Goal: Task Accomplishment & Management: Manage account settings

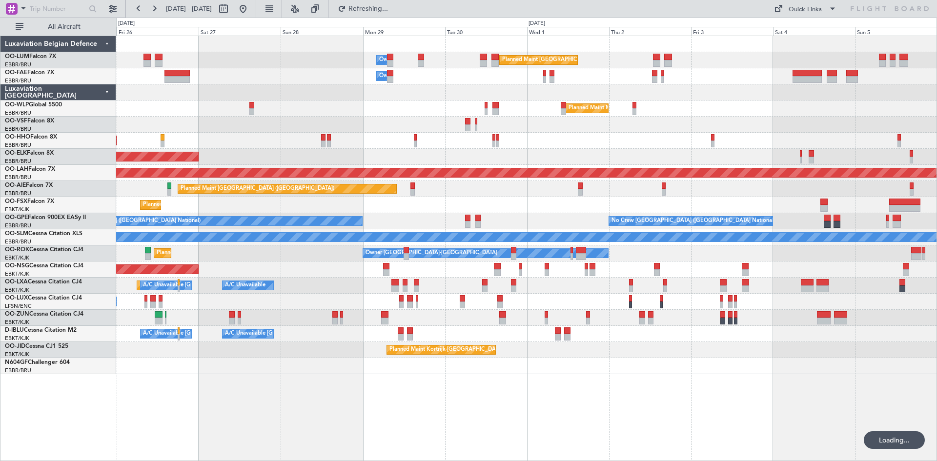
click at [311, 380] on div "Owner Melsbroek Air Base Planned Maint [GEOGRAPHIC_DATA] ([GEOGRAPHIC_DATA]) Ow…" at bounding box center [526, 248] width 820 height 425
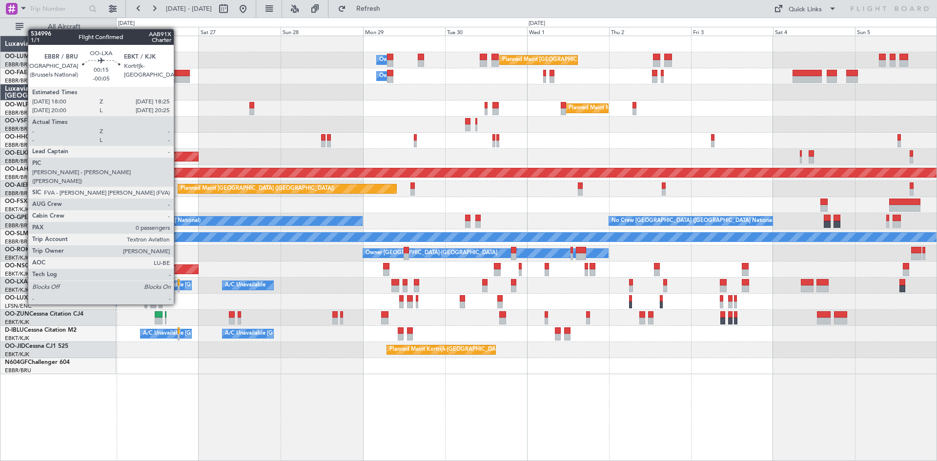
click at [178, 287] on div at bounding box center [178, 288] width 1 height 7
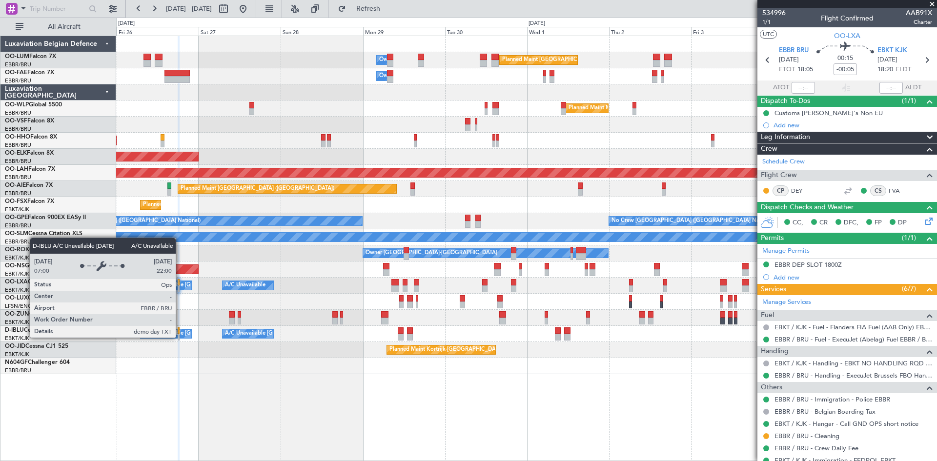
click at [180, 337] on div "A/C Unavailable [GEOGRAPHIC_DATA] ([GEOGRAPHIC_DATA] National)" at bounding box center [233, 333] width 181 height 15
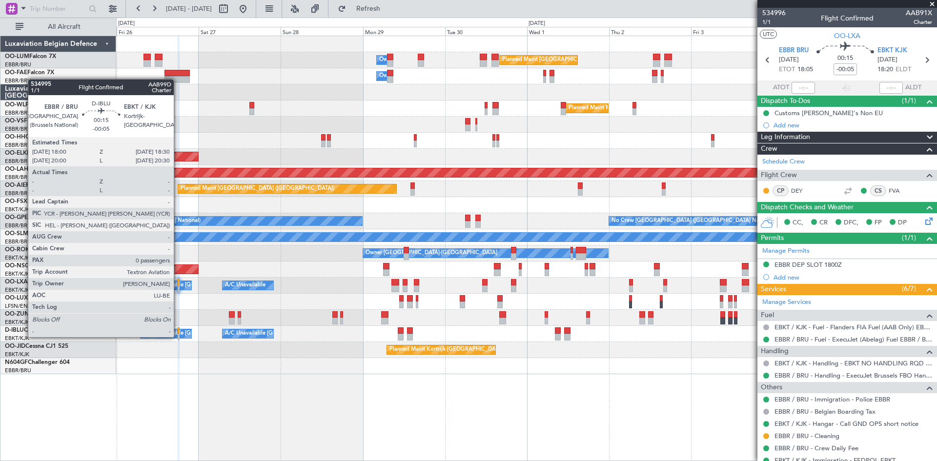
click at [178, 337] on div at bounding box center [179, 337] width 2 height 7
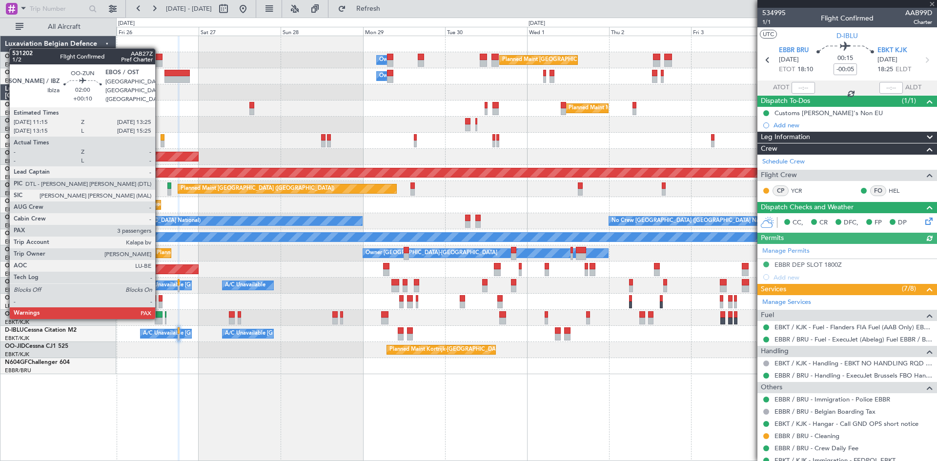
click at [160, 317] on div at bounding box center [159, 314] width 8 height 7
type input "+00:10"
type input "3"
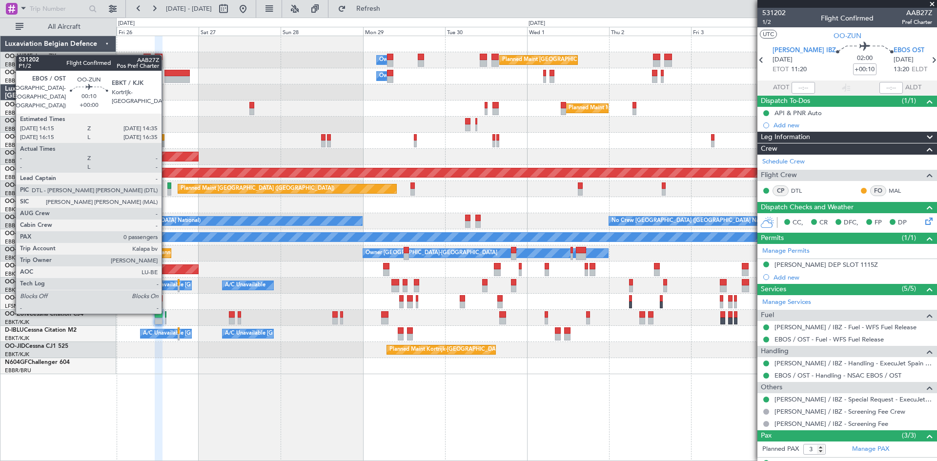
click at [166, 312] on div at bounding box center [165, 314] width 1 height 7
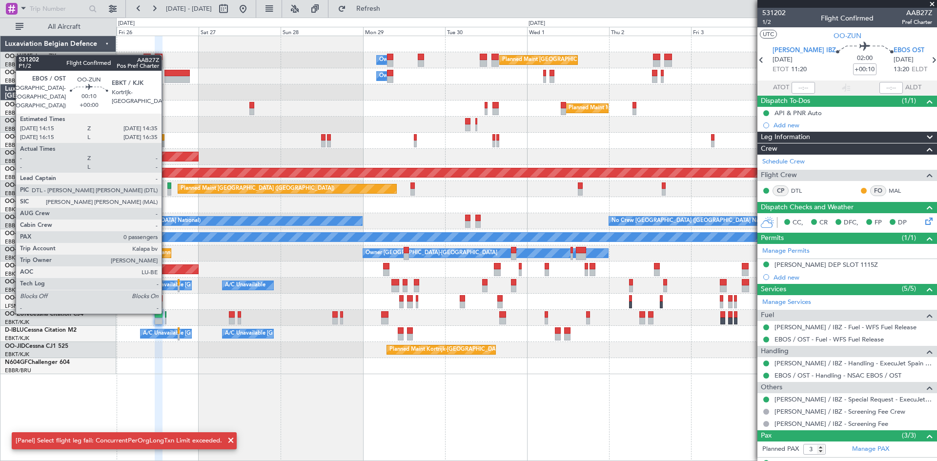
click at [166, 312] on div at bounding box center [165, 314] width 1 height 7
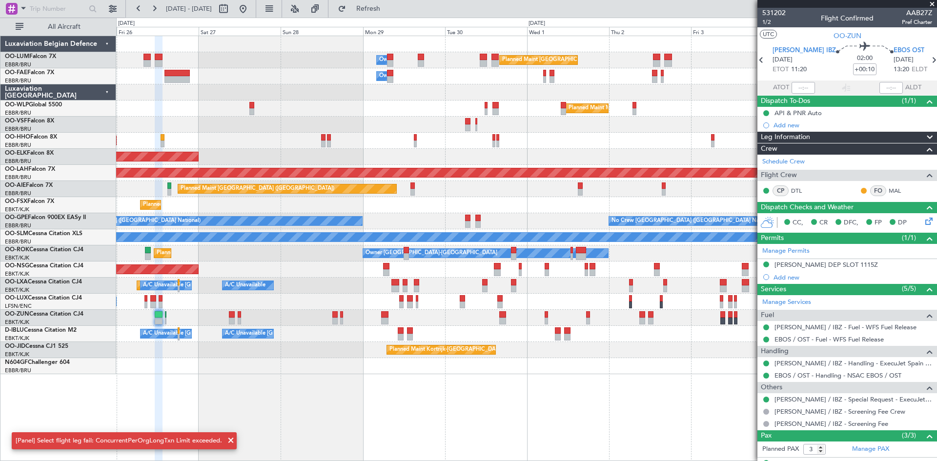
click at [226, 439] on span at bounding box center [231, 441] width 12 height 12
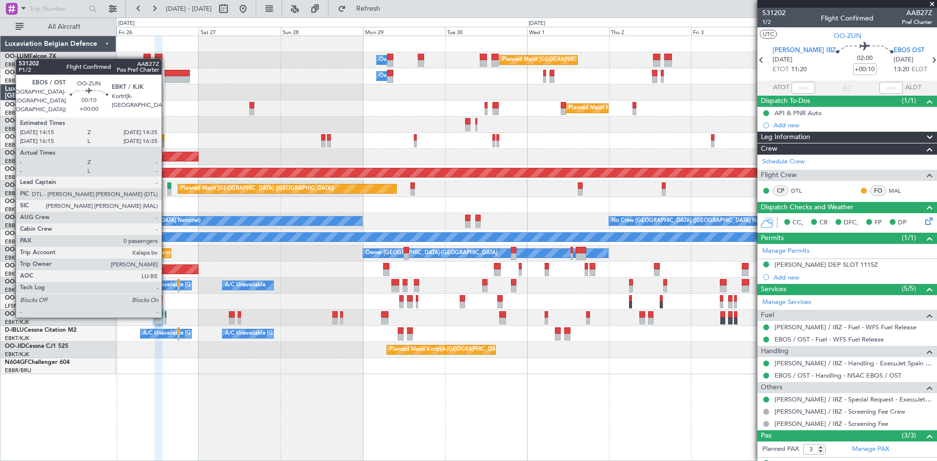
click at [166, 316] on div at bounding box center [165, 314] width 1 height 7
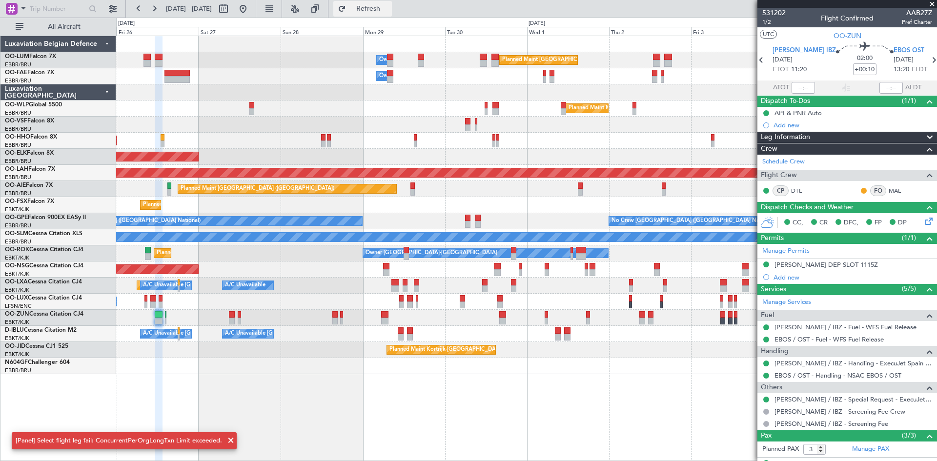
click at [389, 7] on span "Refresh" at bounding box center [368, 8] width 41 height 7
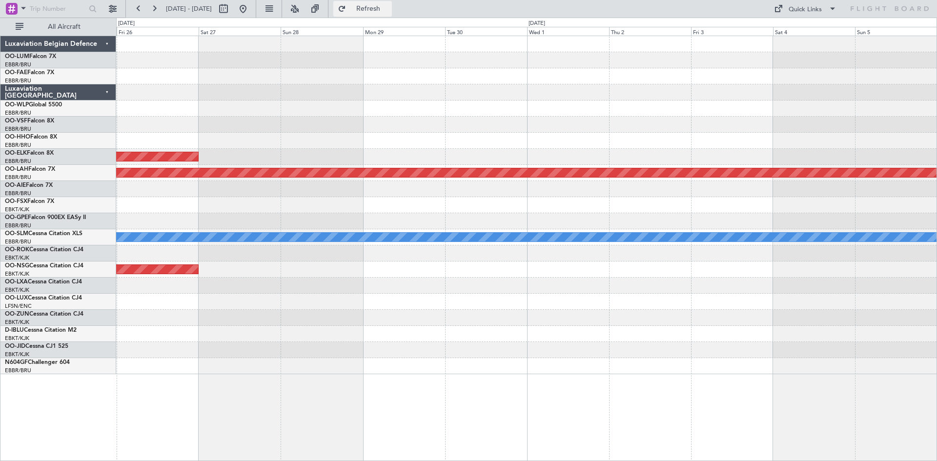
click at [389, 7] on span "Refresh" at bounding box center [368, 8] width 41 height 7
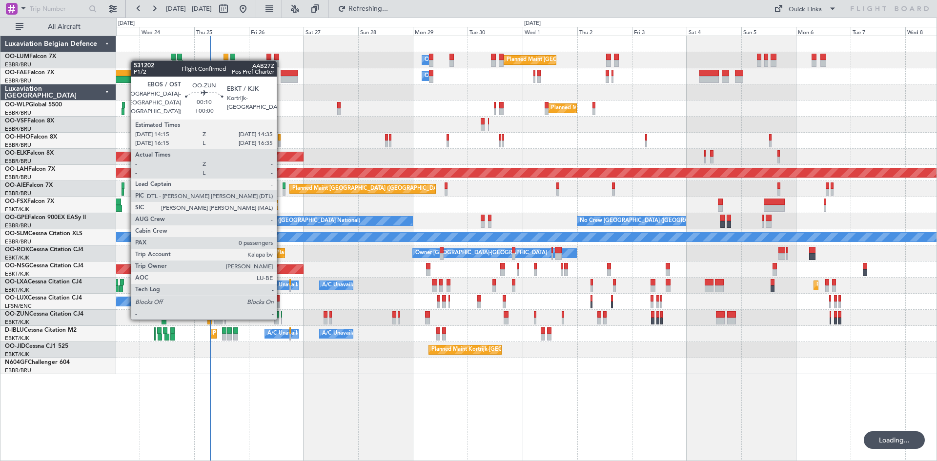
click at [281, 318] on div at bounding box center [281, 321] width 1 height 7
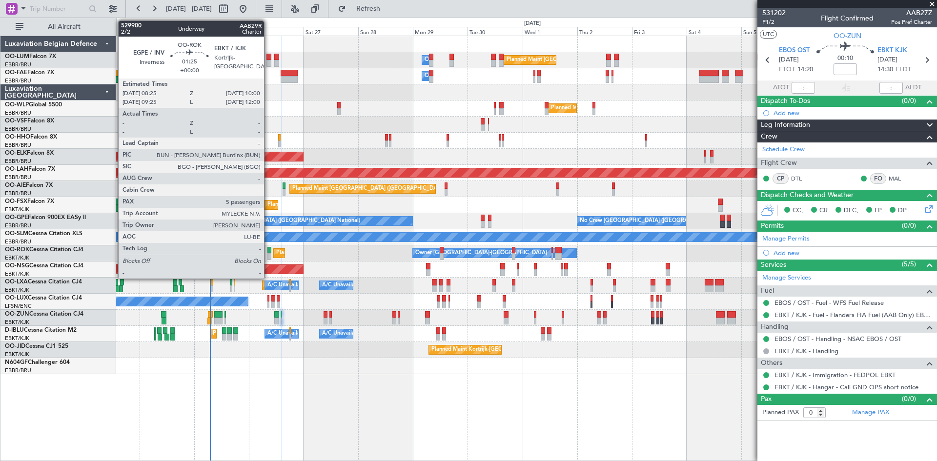
click at [268, 252] on div at bounding box center [269, 250] width 4 height 7
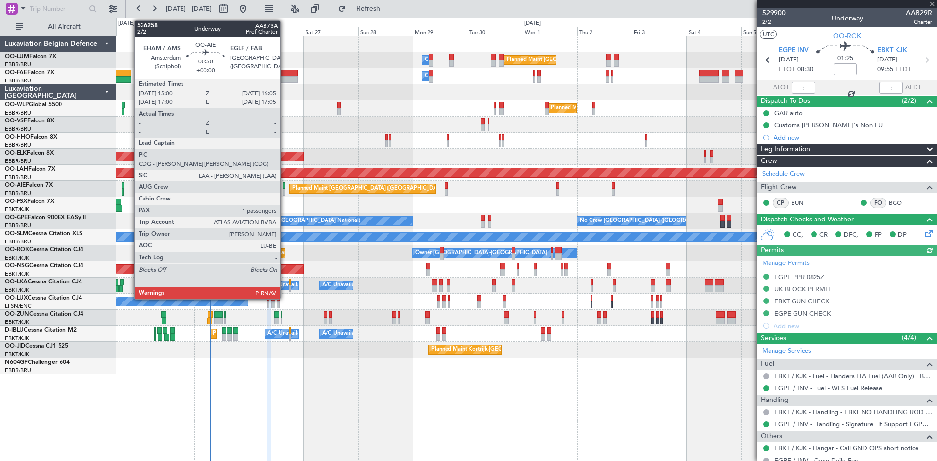
click at [284, 187] on div at bounding box center [283, 185] width 3 height 7
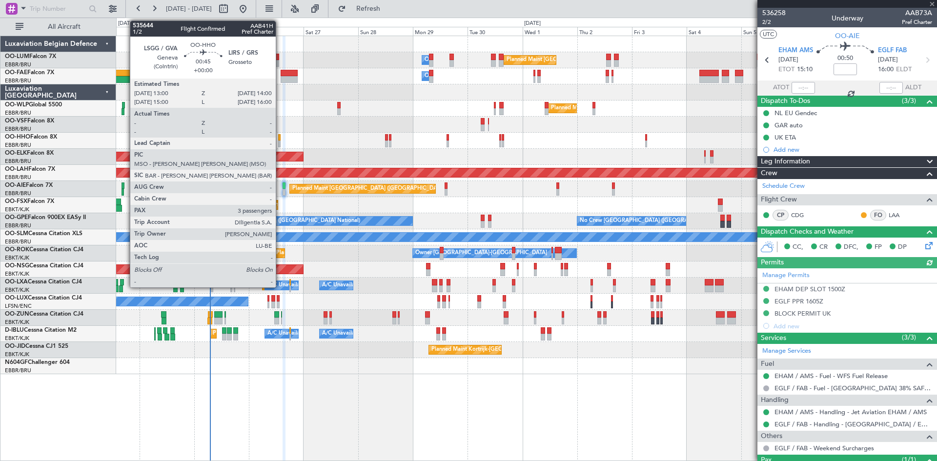
click at [280, 137] on div at bounding box center [279, 137] width 2 height 7
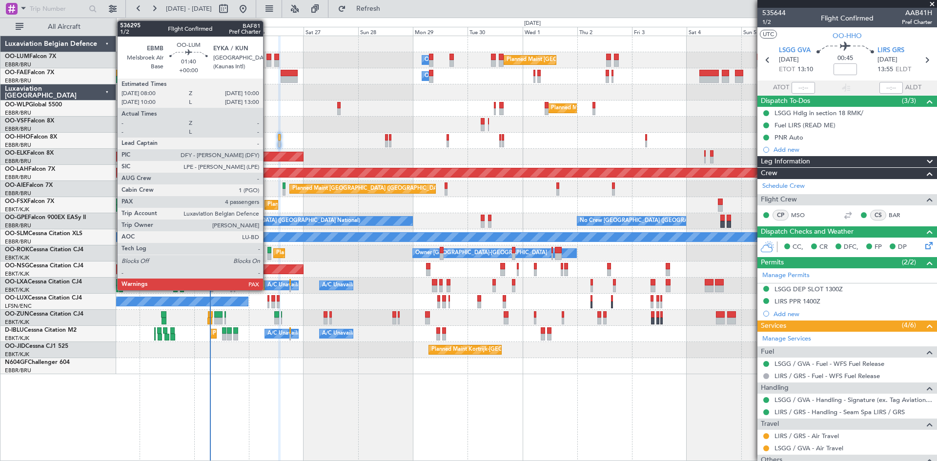
click at [267, 60] on div at bounding box center [268, 63] width 5 height 7
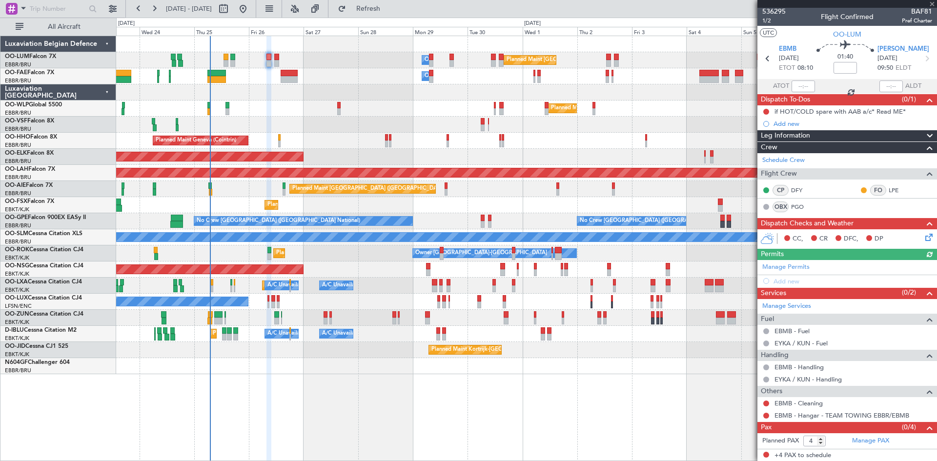
scroll to position [2, 0]
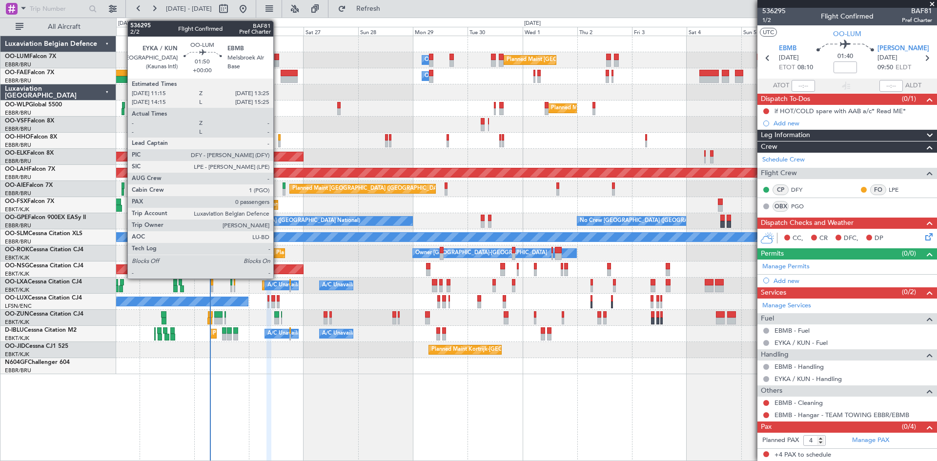
click at [278, 58] on div at bounding box center [276, 57] width 5 height 7
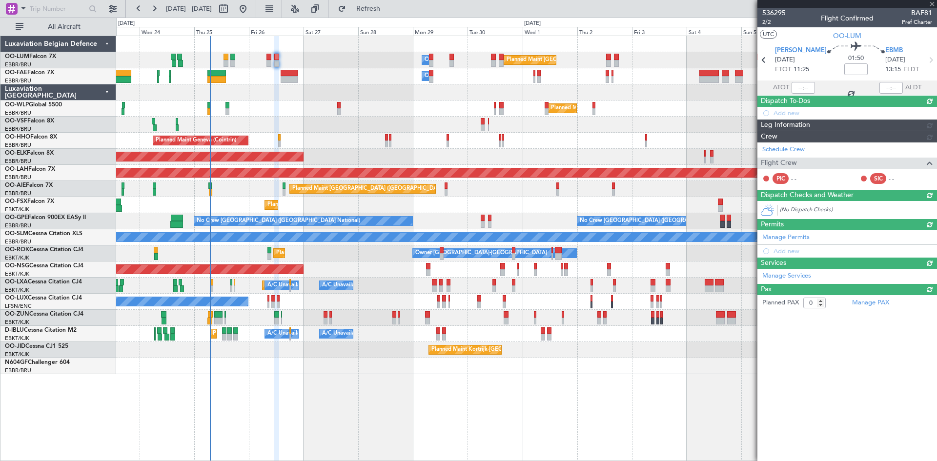
scroll to position [0, 0]
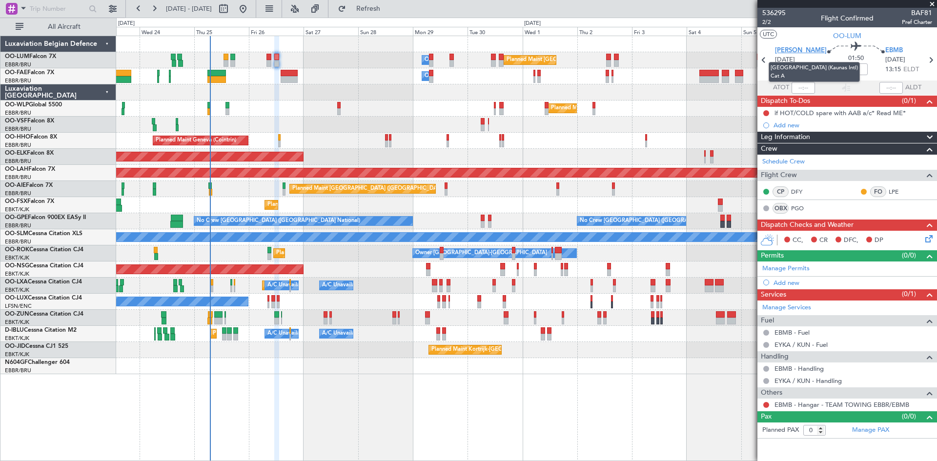
click at [792, 50] on span "[PERSON_NAME]" at bounding box center [801, 51] width 52 height 10
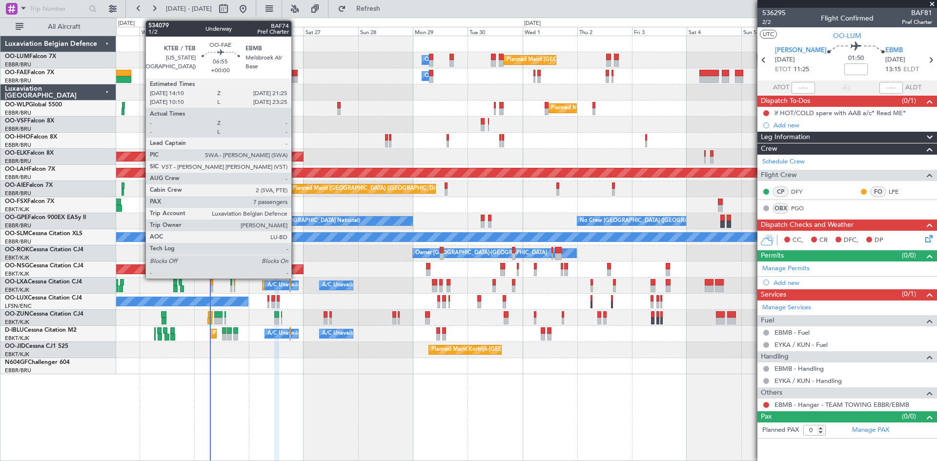
click at [296, 77] on div at bounding box center [288, 79] width 17 height 7
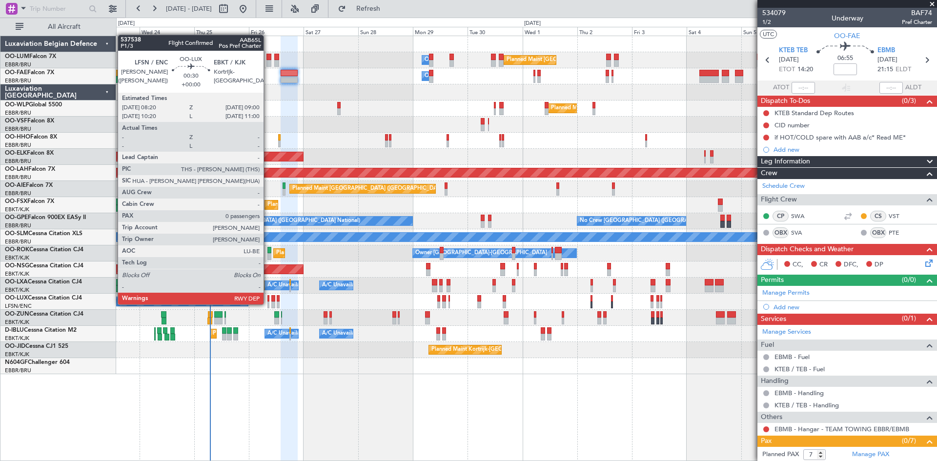
click at [268, 303] on div at bounding box center [268, 304] width 2 height 7
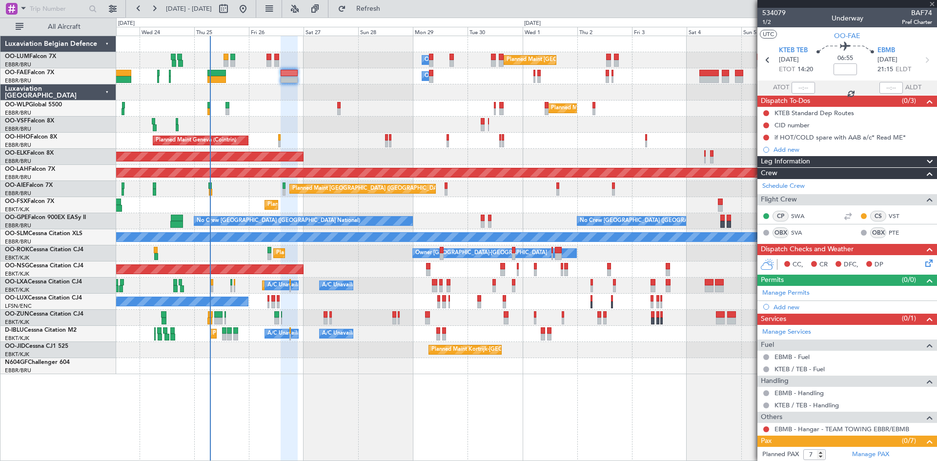
type input "0"
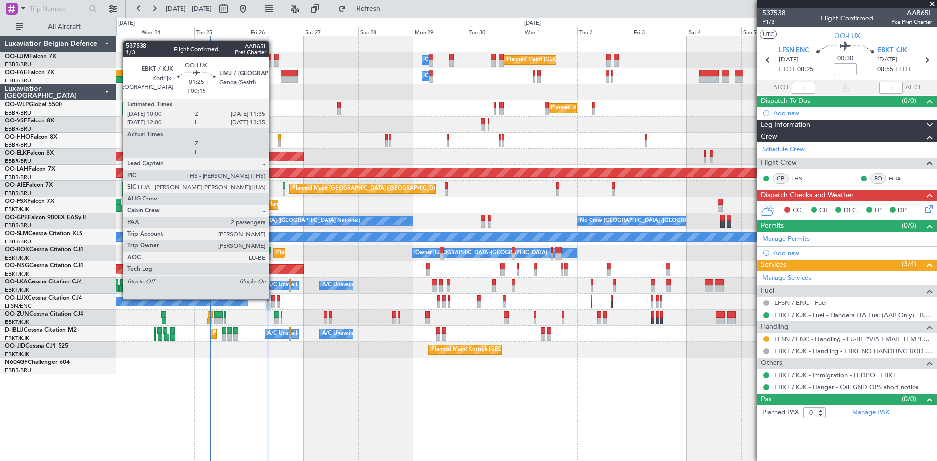
click at [273, 298] on div at bounding box center [273, 298] width 4 height 7
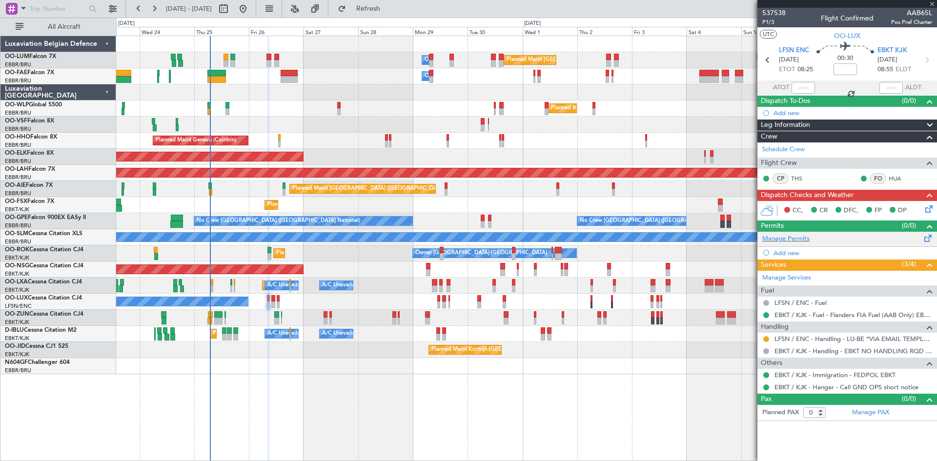
type input "+00:15"
type input "2"
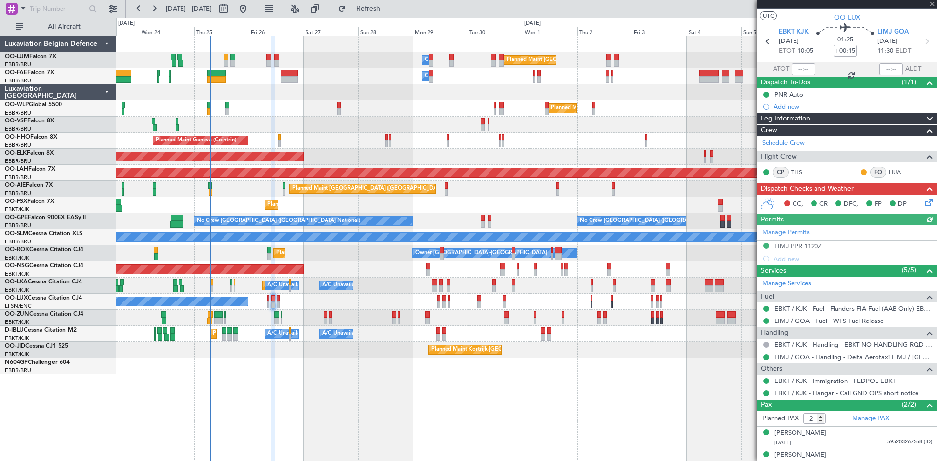
scroll to position [28, 0]
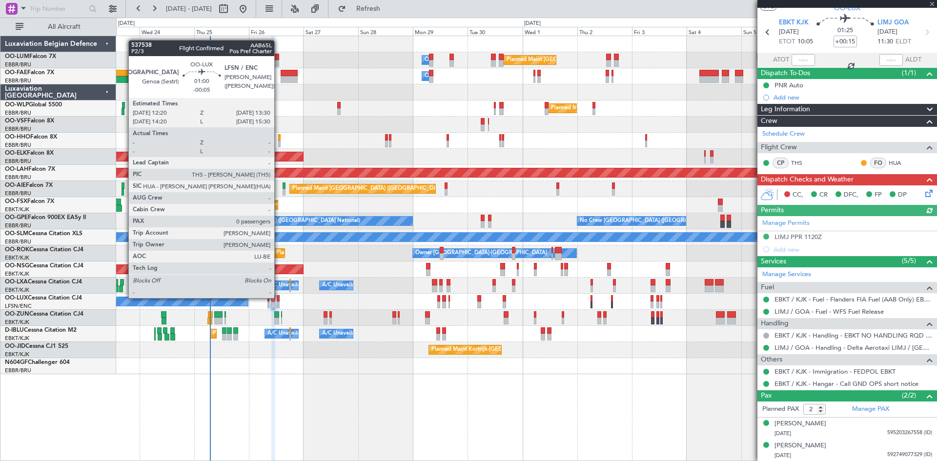
click at [278, 297] on div at bounding box center [278, 298] width 3 height 7
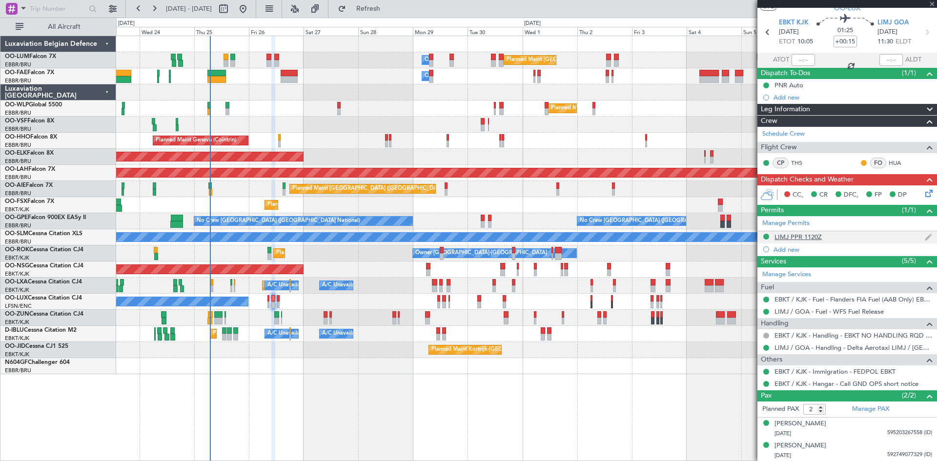
type input "-00:05"
type input "0"
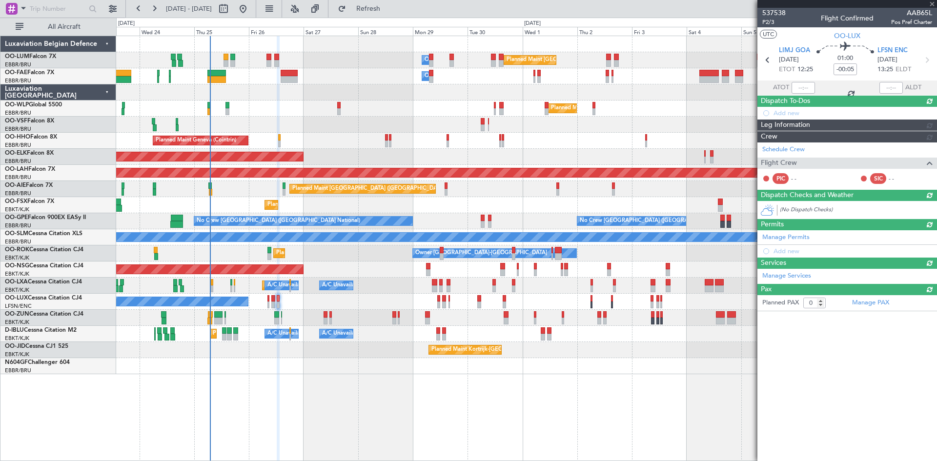
scroll to position [0, 0]
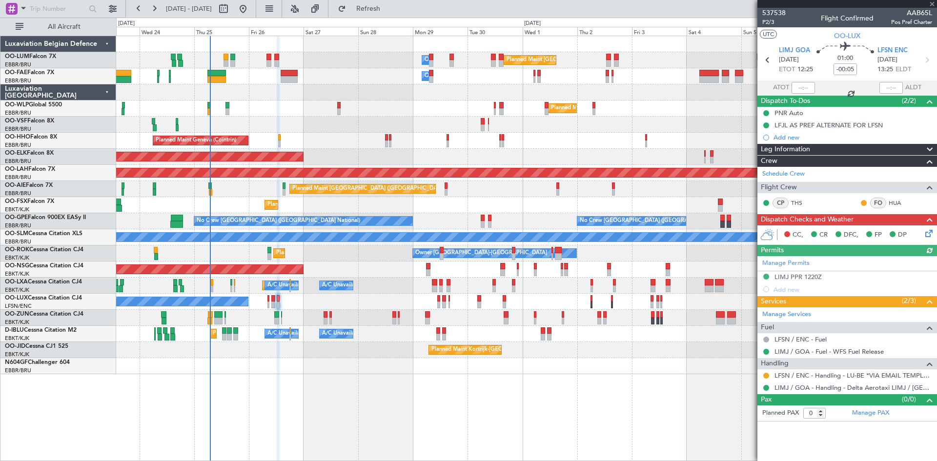
click at [926, 231] on icon at bounding box center [927, 232] width 8 height 8
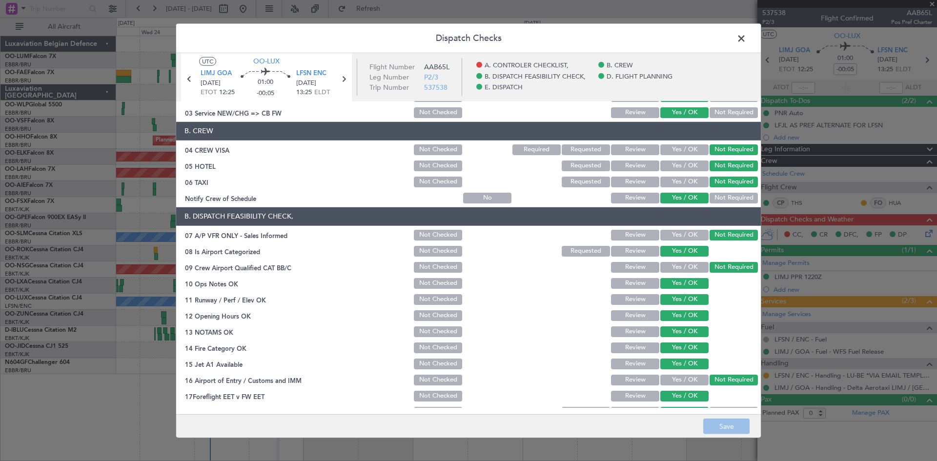
scroll to position [184, 0]
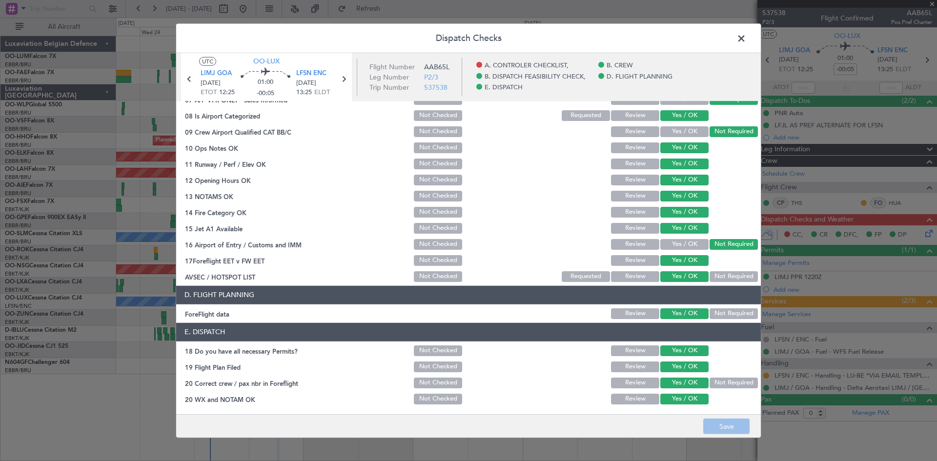
click at [746, 37] on span at bounding box center [746, 41] width 0 height 20
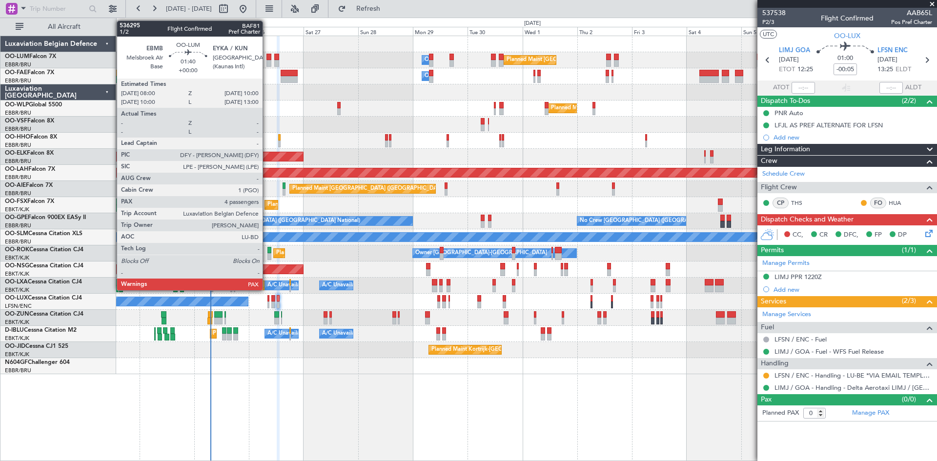
click at [267, 55] on div at bounding box center [268, 57] width 5 height 7
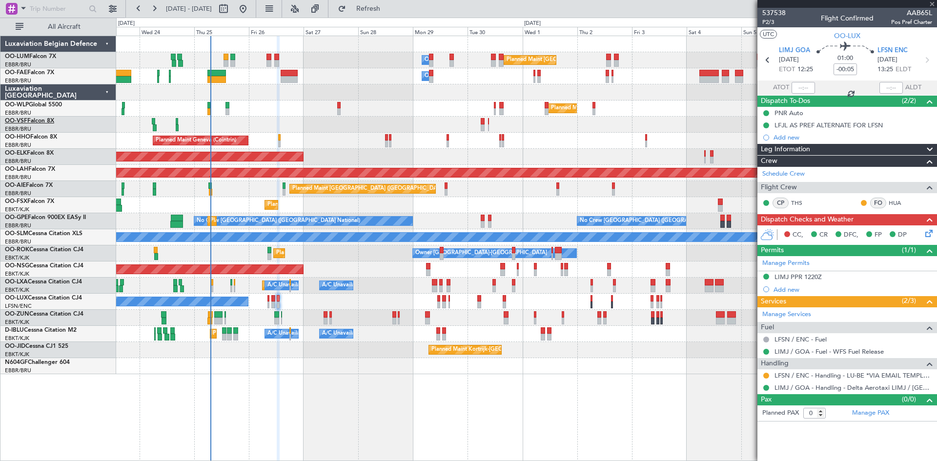
type input "4"
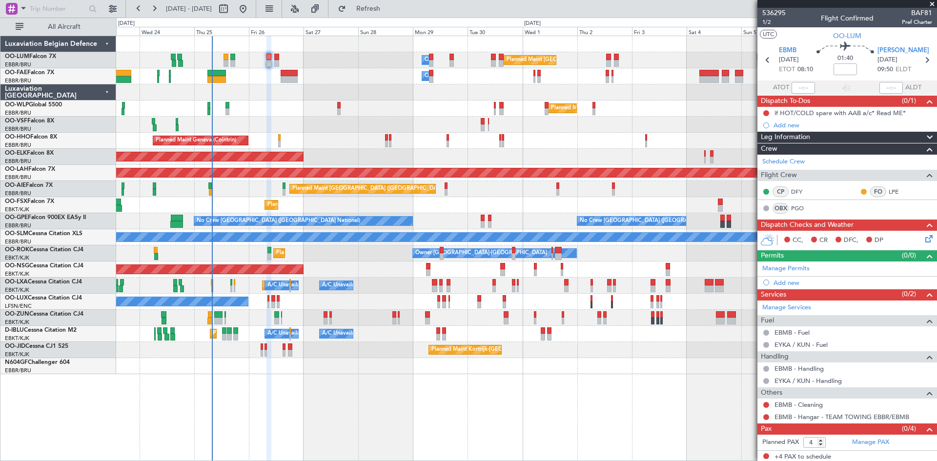
click at [923, 240] on icon at bounding box center [927, 237] width 8 height 8
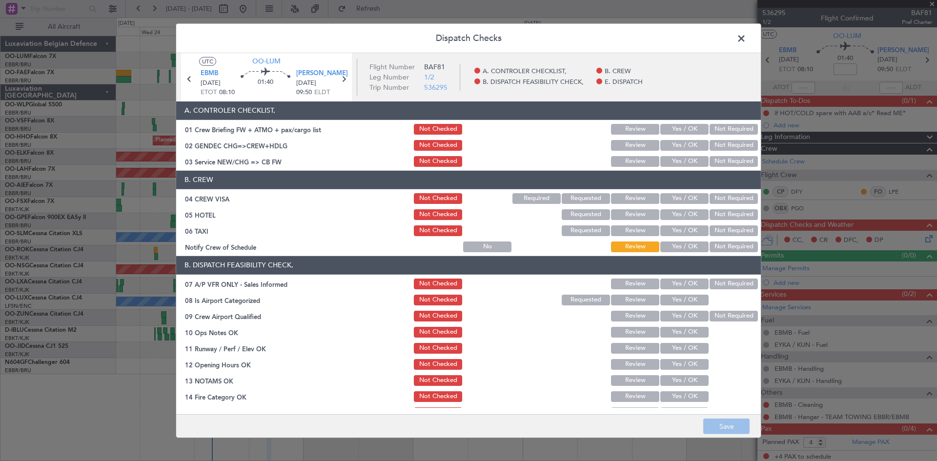
click at [719, 198] on button "Not Required" at bounding box center [733, 198] width 48 height 11
click at [719, 212] on button "Not Required" at bounding box center [733, 214] width 48 height 11
click at [720, 231] on button "Not Required" at bounding box center [733, 230] width 48 height 11
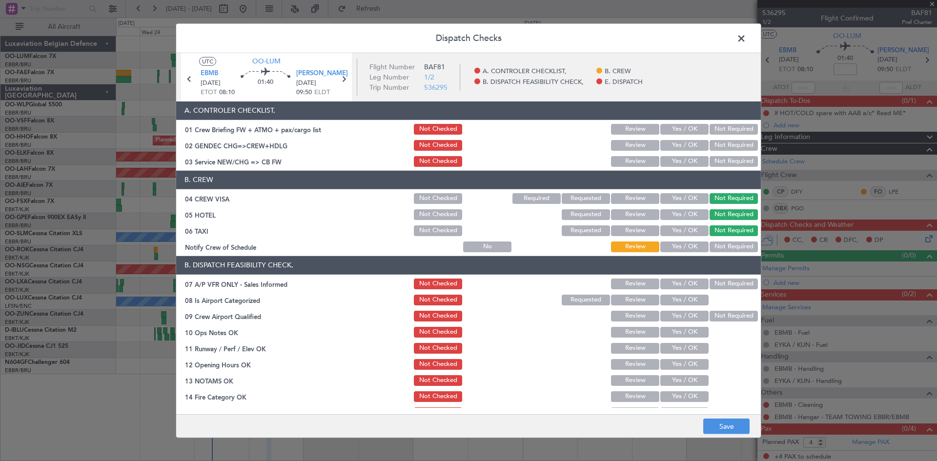
click at [722, 245] on button "Not Required" at bounding box center [733, 246] width 48 height 11
click at [724, 282] on button "Not Required" at bounding box center [733, 284] width 48 height 11
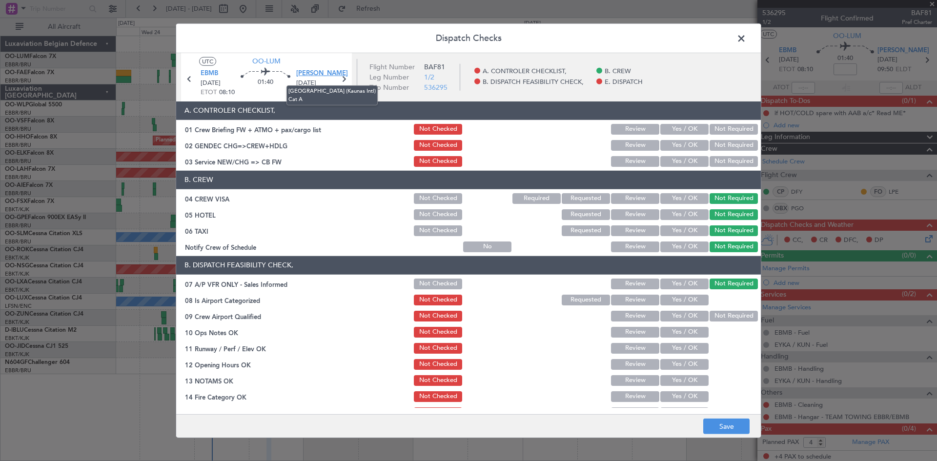
click at [309, 75] on span "[PERSON_NAME]" at bounding box center [322, 74] width 52 height 10
click at [669, 299] on button "Yes / OK" at bounding box center [684, 300] width 48 height 11
click at [724, 317] on button "Not Required" at bounding box center [733, 316] width 48 height 11
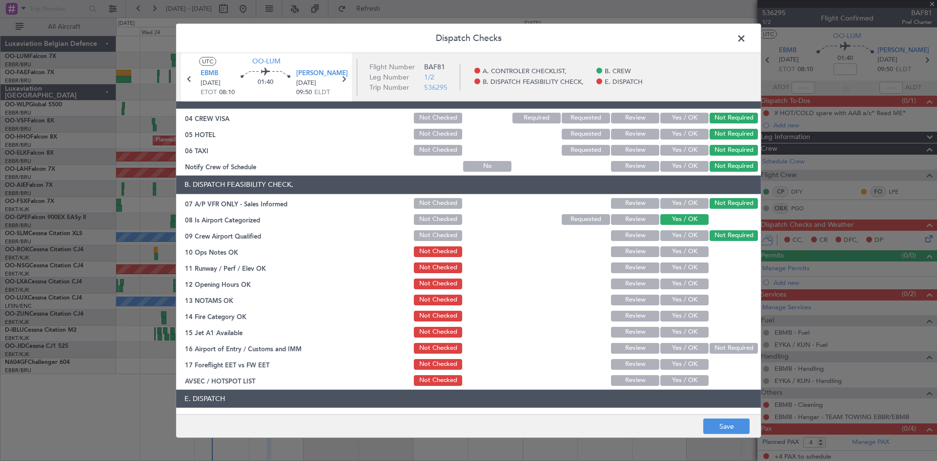
scroll to position [98, 0]
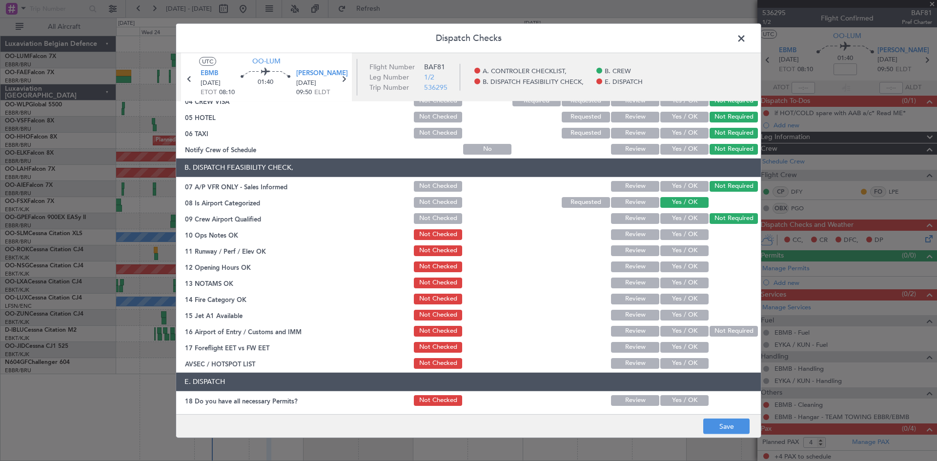
click at [674, 239] on button "Yes / OK" at bounding box center [684, 234] width 48 height 11
click at [676, 250] on button "Yes / OK" at bounding box center [684, 250] width 48 height 11
click at [679, 269] on button "Yes / OK" at bounding box center [684, 266] width 48 height 11
click at [681, 283] on button "Yes / OK" at bounding box center [684, 283] width 48 height 11
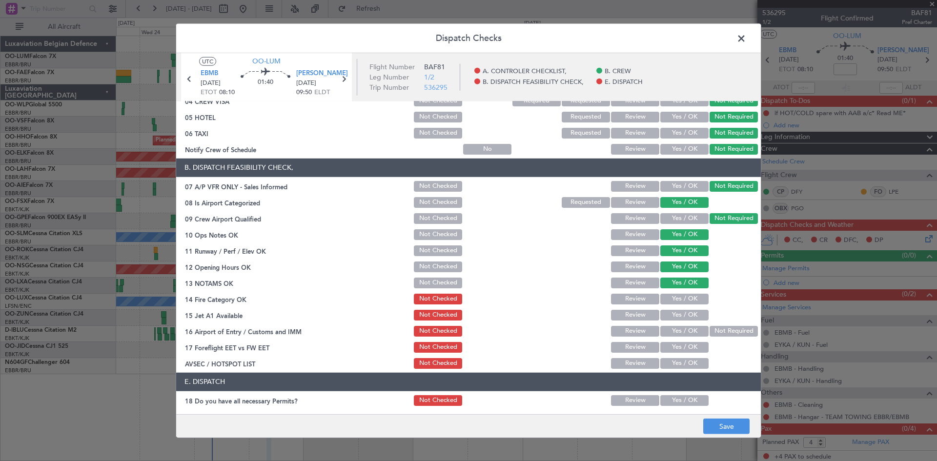
click at [679, 300] on button "Yes / OK" at bounding box center [684, 299] width 48 height 11
click at [681, 315] on button "Yes / OK" at bounding box center [684, 315] width 48 height 11
click at [729, 328] on button "Not Required" at bounding box center [733, 331] width 48 height 11
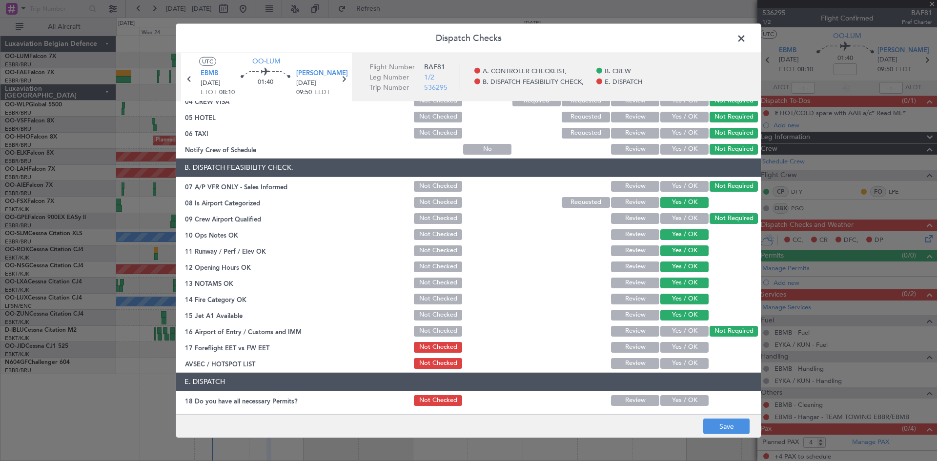
click at [685, 346] on button "Yes / OK" at bounding box center [684, 347] width 48 height 11
click at [677, 363] on button "Yes / OK" at bounding box center [684, 363] width 48 height 11
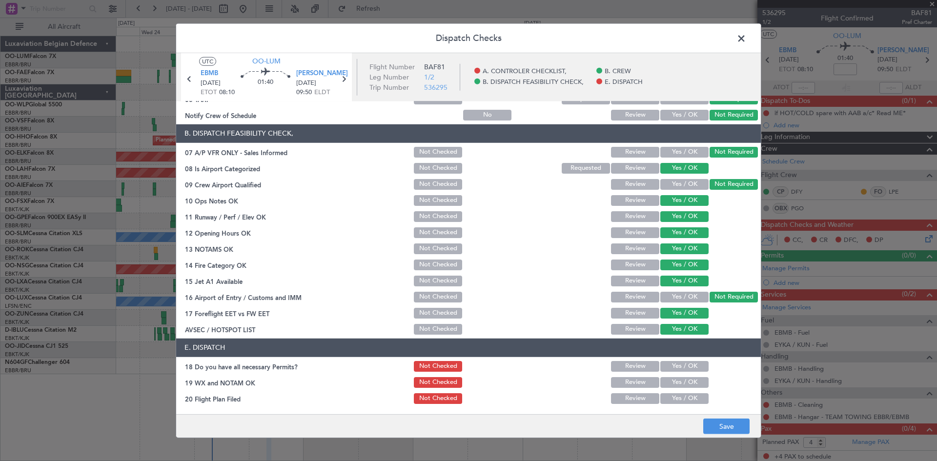
scroll to position [147, 0]
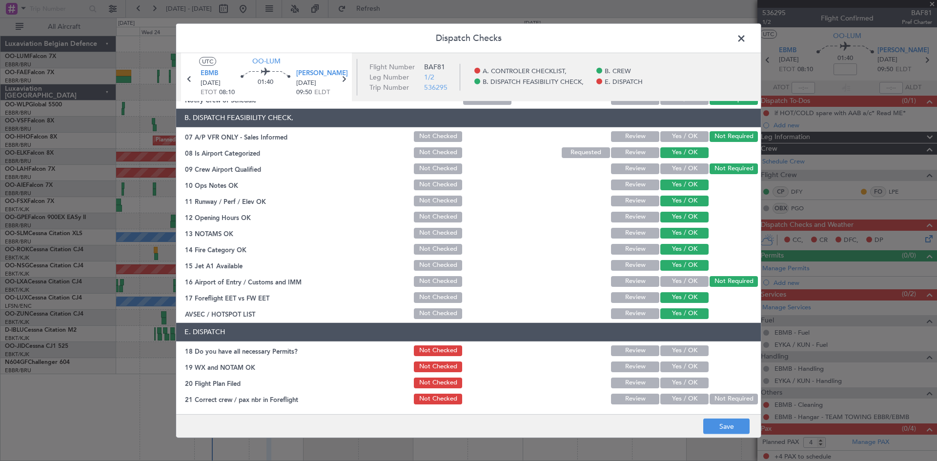
click at [688, 351] on button "Yes / OK" at bounding box center [684, 350] width 48 height 11
click at [684, 367] on button "Yes / OK" at bounding box center [684, 366] width 48 height 11
click at [682, 397] on button "Yes / OK" at bounding box center [684, 399] width 48 height 11
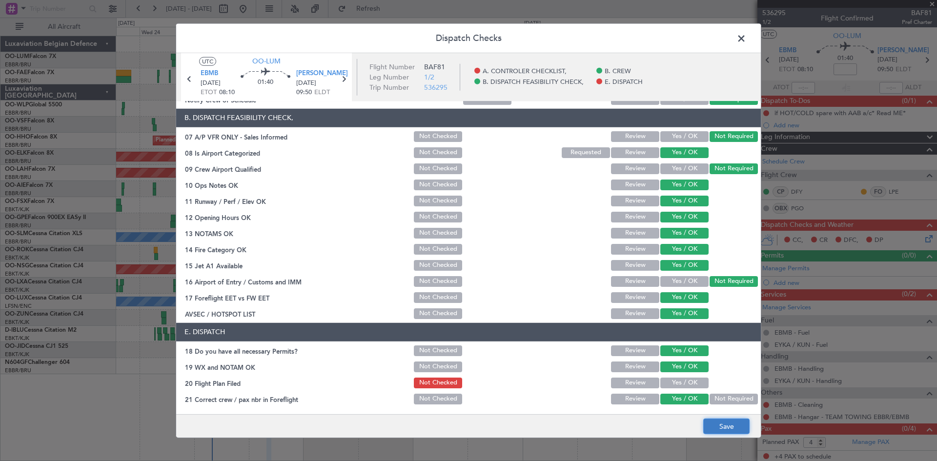
click at [718, 429] on button "Save" at bounding box center [726, 427] width 46 height 16
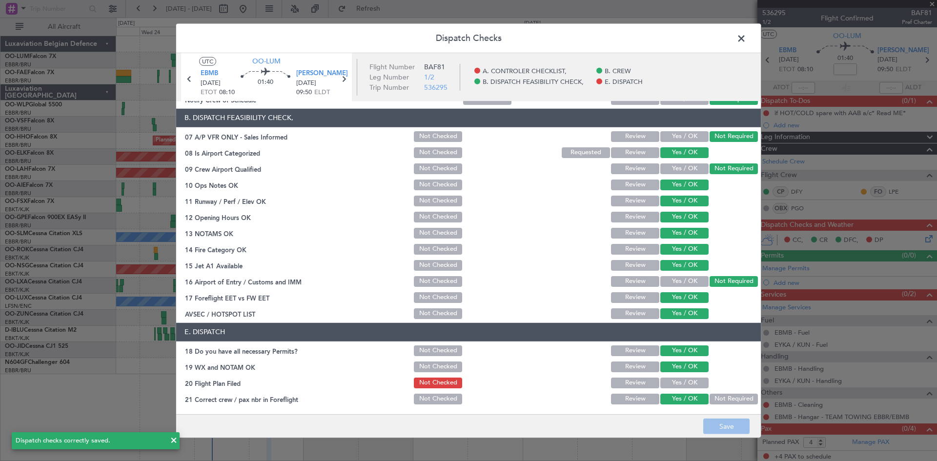
scroll to position [0, 0]
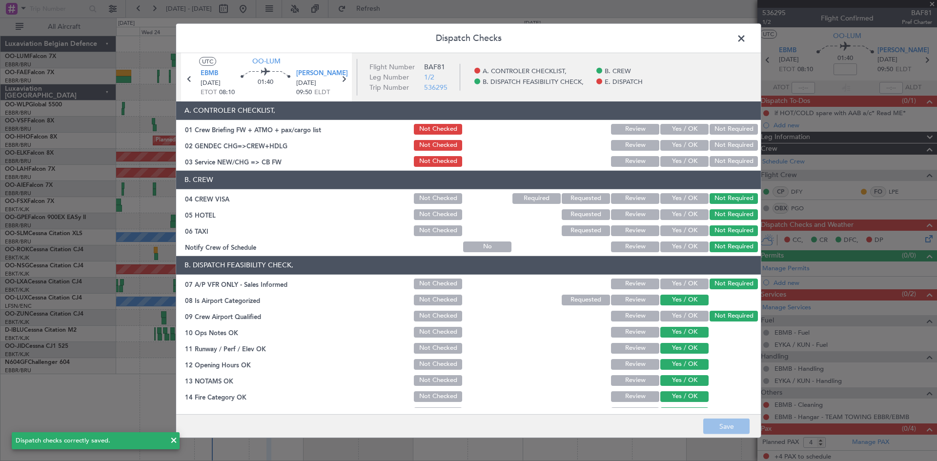
click at [746, 34] on span at bounding box center [746, 41] width 0 height 20
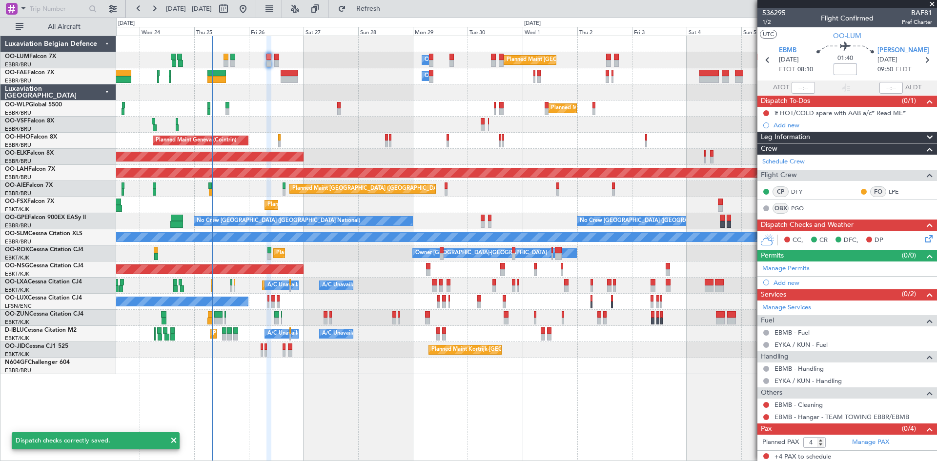
click at [839, 70] on input at bounding box center [844, 69] width 23 height 12
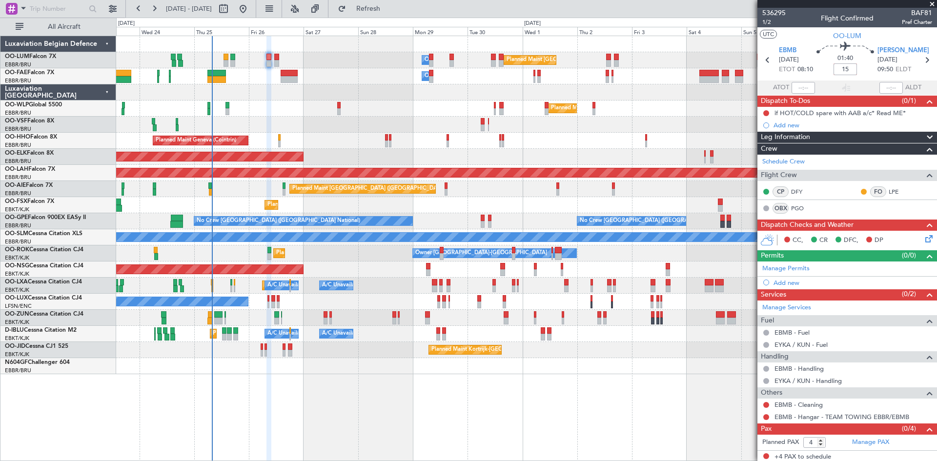
click at [822, 68] on div "01:40 15" at bounding box center [845, 60] width 64 height 36
type input "+00:15"
click at [820, 438] on input "6" at bounding box center [814, 442] width 22 height 11
click at [820, 438] on input "7" at bounding box center [814, 442] width 22 height 11
click at [820, 438] on input "8" at bounding box center [814, 442] width 22 height 11
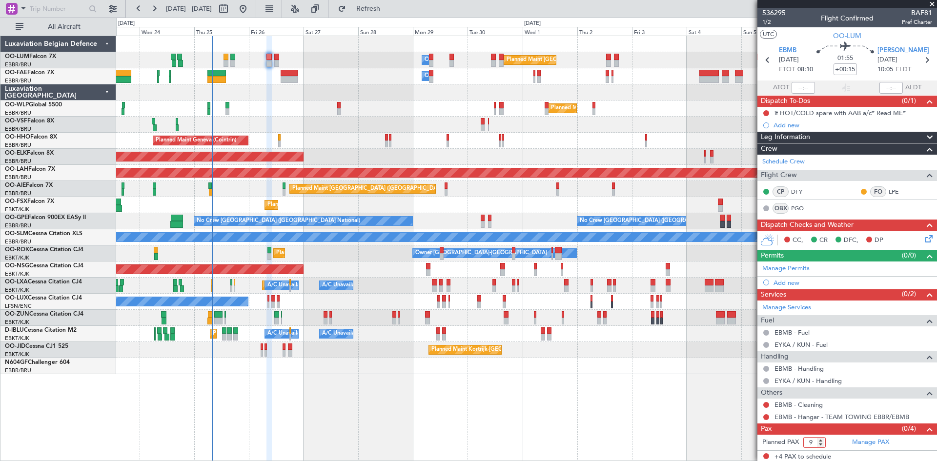
click at [820, 438] on input "9" at bounding box center [814, 442] width 22 height 11
click at [820, 438] on input "10" at bounding box center [814, 442] width 22 height 11
click at [820, 438] on input "11" at bounding box center [814, 442] width 22 height 11
type input "12"
click at [820, 438] on input "12" at bounding box center [814, 442] width 22 height 11
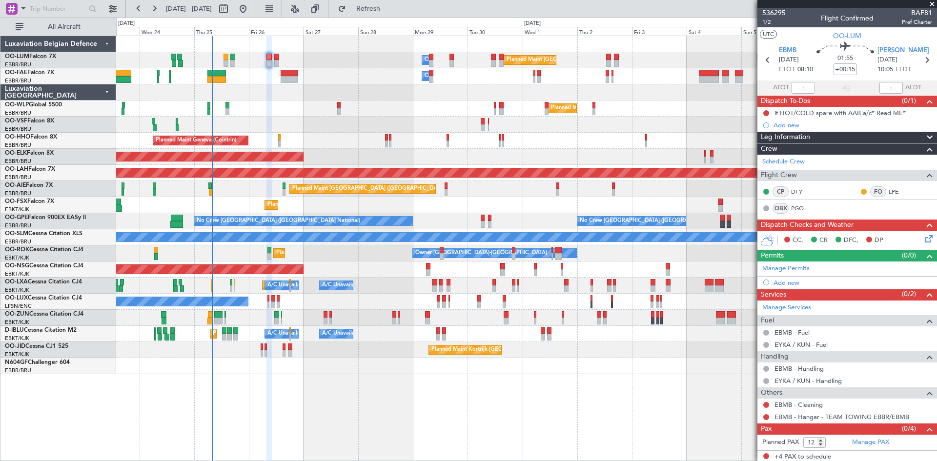
click at [840, 445] on form "Planned PAX 12" at bounding box center [802, 443] width 90 height 16
click at [859, 442] on link "Manage PAX" at bounding box center [870, 443] width 37 height 10
click at [389, 5] on span "Refresh" at bounding box center [368, 8] width 41 height 7
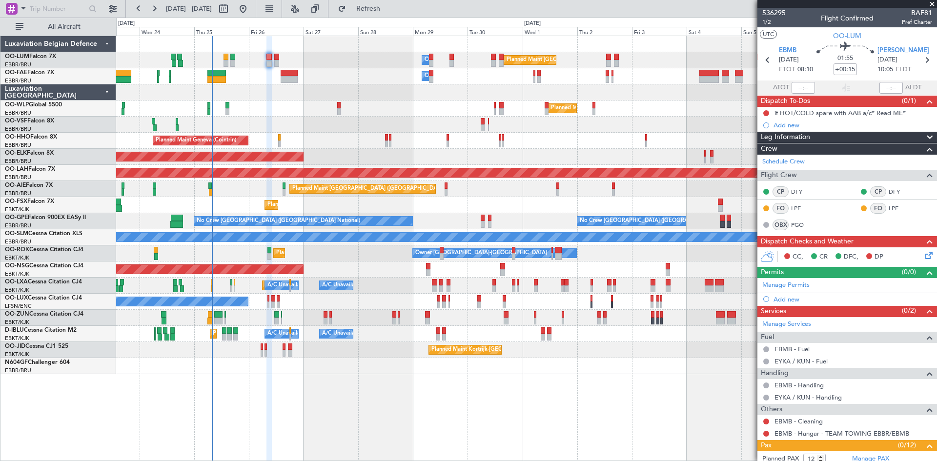
click at [923, 254] on icon at bounding box center [927, 254] width 8 height 8
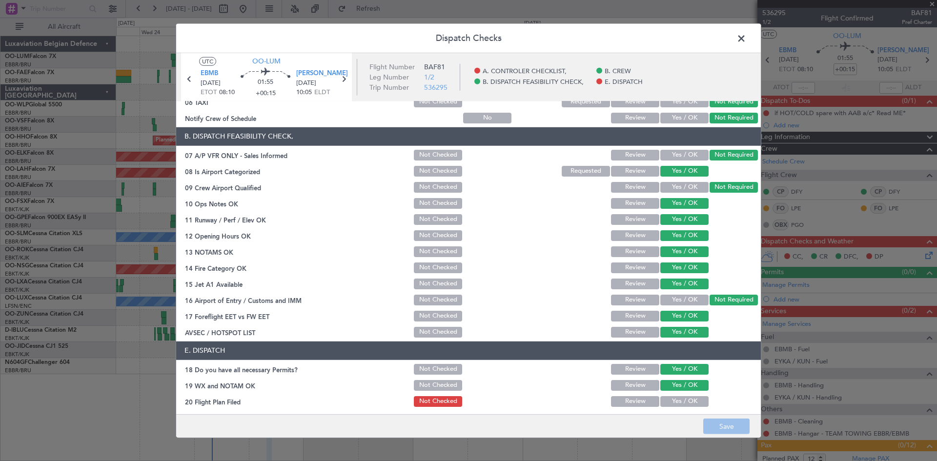
scroll to position [147, 0]
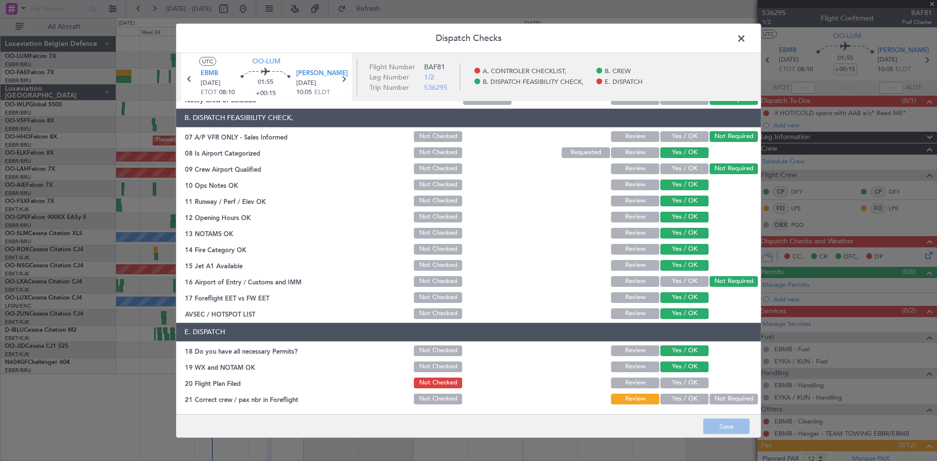
drag, startPoint x: 675, startPoint y: 395, endPoint x: 679, endPoint y: 404, distance: 10.3
click at [675, 395] on button "Yes / OK" at bounding box center [684, 399] width 48 height 11
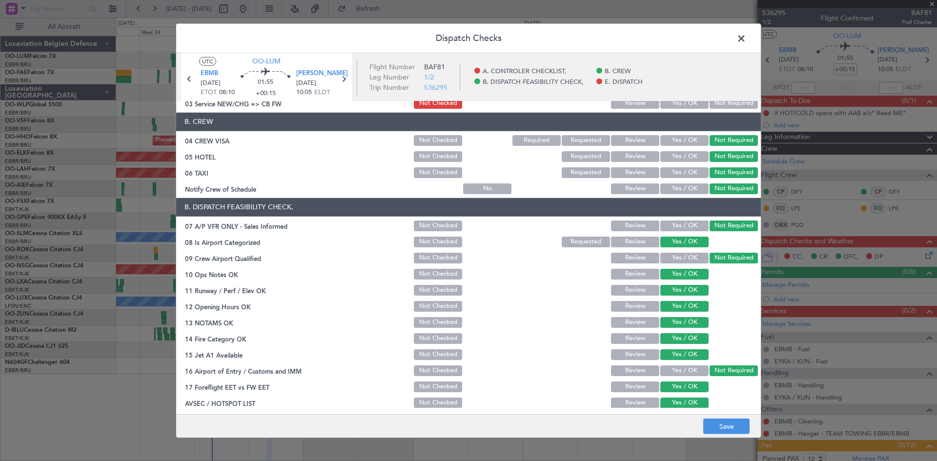
scroll to position [0, 0]
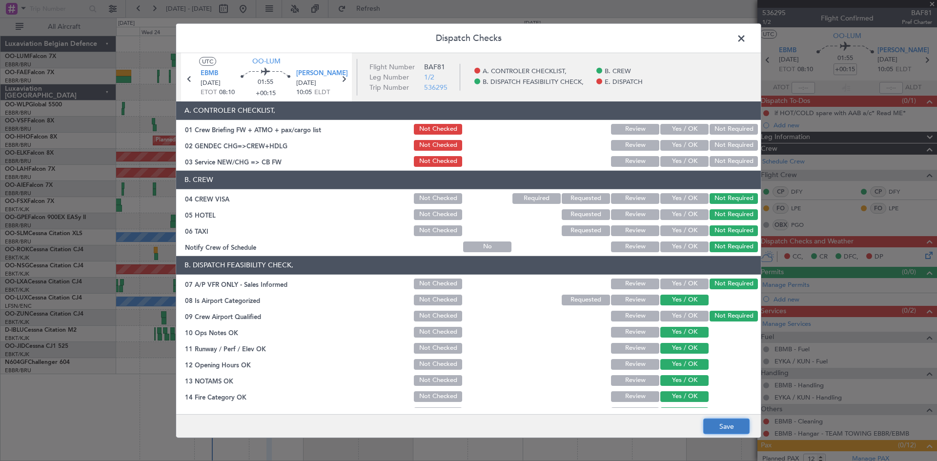
click at [709, 423] on button "Save" at bounding box center [726, 427] width 46 height 16
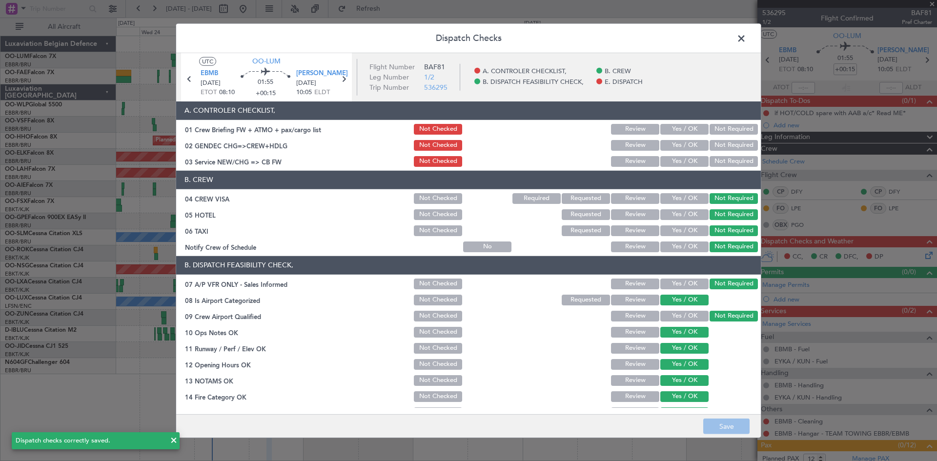
click at [746, 34] on span at bounding box center [746, 41] width 0 height 20
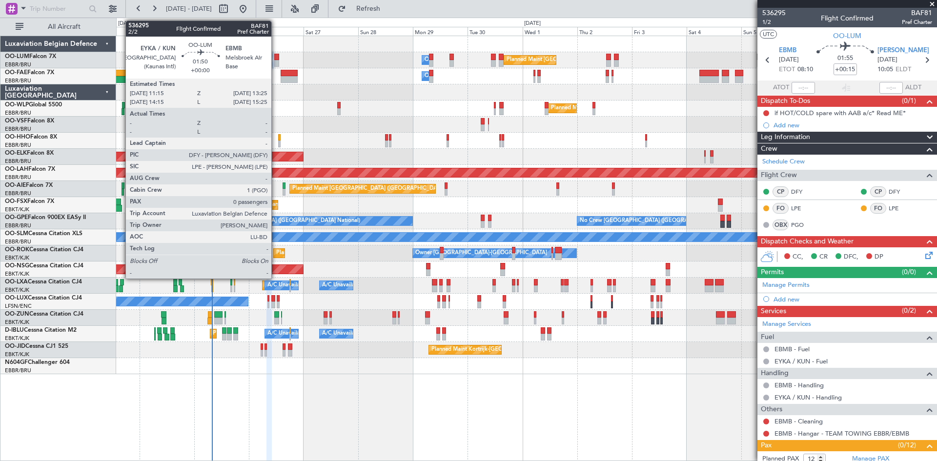
click at [276, 58] on div at bounding box center [276, 57] width 5 height 7
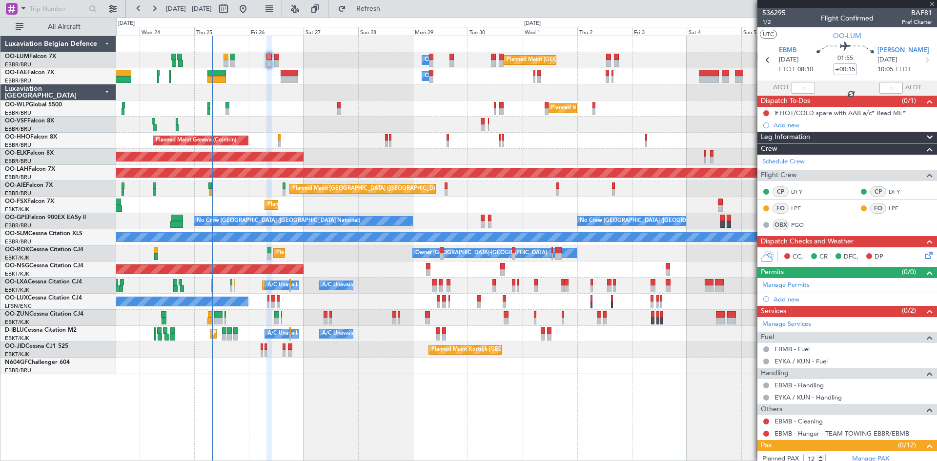
type input "0"
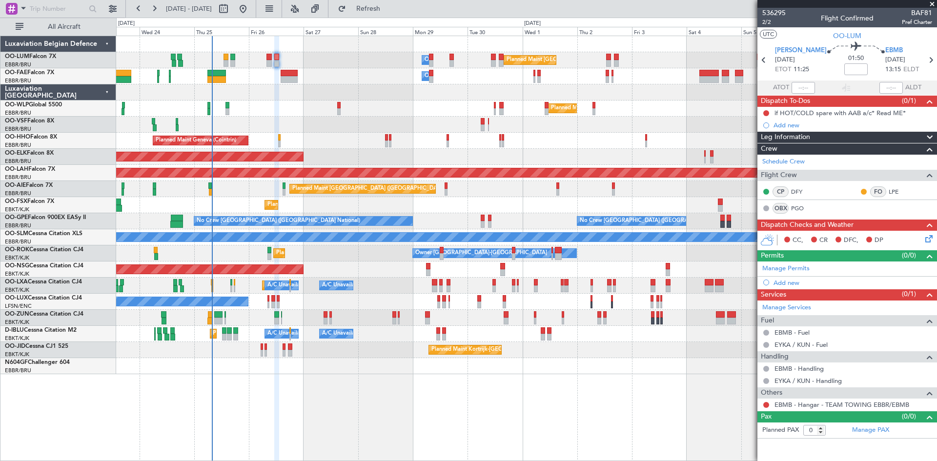
click at [927, 241] on icon at bounding box center [927, 237] width 8 height 8
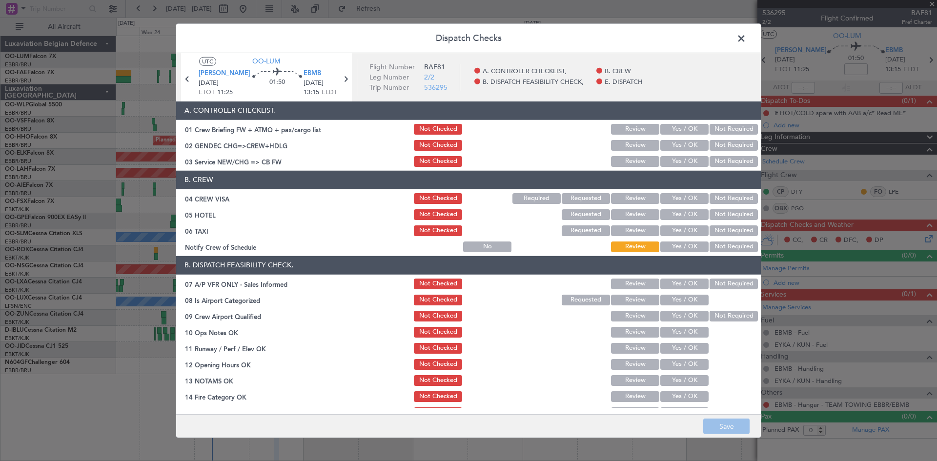
click at [732, 201] on button "Not Required" at bounding box center [733, 198] width 48 height 11
click at [732, 210] on button "Not Required" at bounding box center [733, 214] width 48 height 11
click at [729, 227] on button "Not Required" at bounding box center [733, 230] width 48 height 11
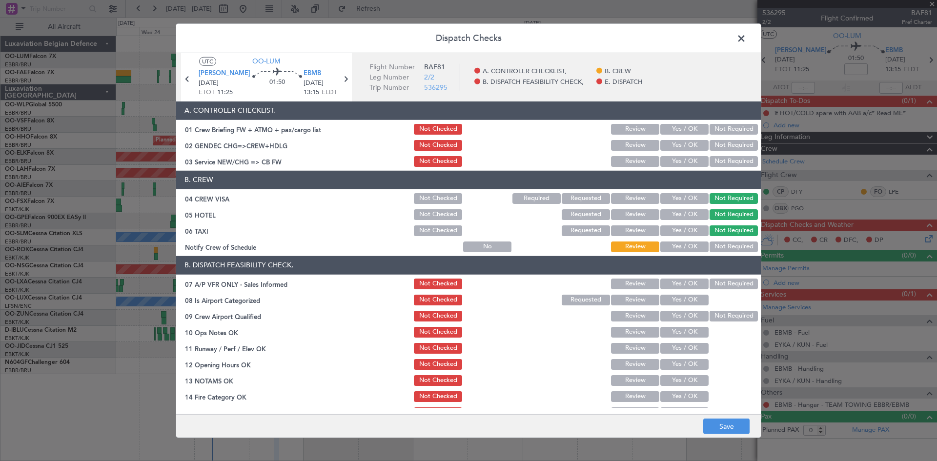
click at [727, 241] on div "Not Required" at bounding box center [732, 247] width 49 height 14
click at [724, 248] on button "Not Required" at bounding box center [733, 246] width 48 height 11
click at [724, 281] on button "Not Required" at bounding box center [733, 284] width 48 height 11
click at [691, 297] on button "Yes / OK" at bounding box center [684, 300] width 48 height 11
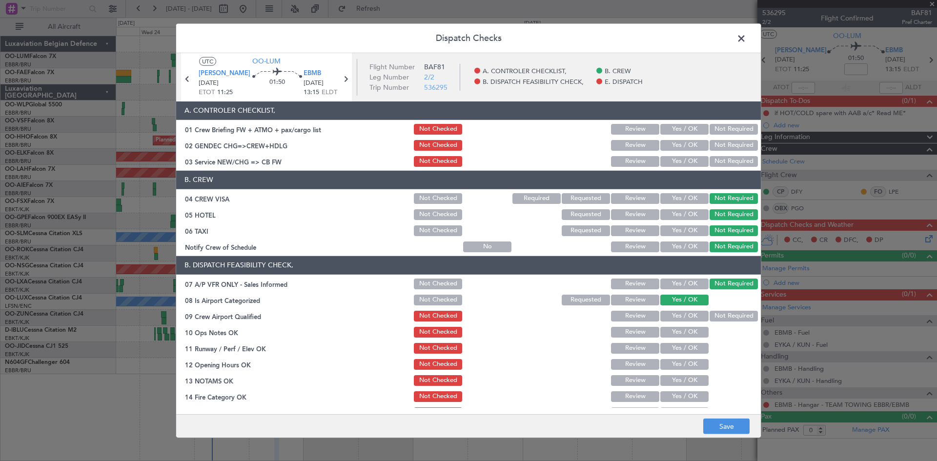
click at [682, 317] on button "Yes / OK" at bounding box center [684, 316] width 48 height 11
click at [719, 313] on button "Not Required" at bounding box center [733, 316] width 48 height 11
click at [685, 312] on button "Yes / OK" at bounding box center [684, 316] width 48 height 11
click at [677, 334] on button "Yes / OK" at bounding box center [684, 332] width 48 height 11
click at [679, 347] on button "Yes / OK" at bounding box center [684, 348] width 48 height 11
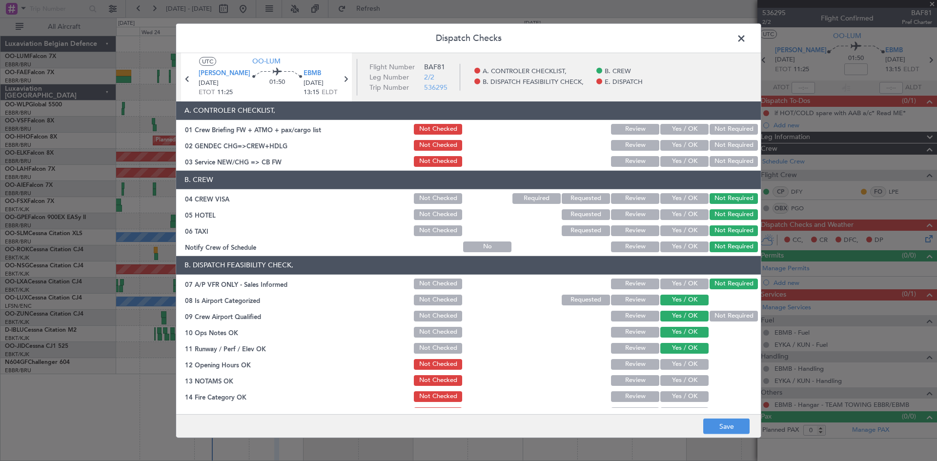
click at [677, 366] on button "Yes / OK" at bounding box center [684, 364] width 48 height 11
click at [679, 379] on button "Yes / OK" at bounding box center [684, 380] width 48 height 11
click at [681, 397] on button "Yes / OK" at bounding box center [684, 396] width 48 height 11
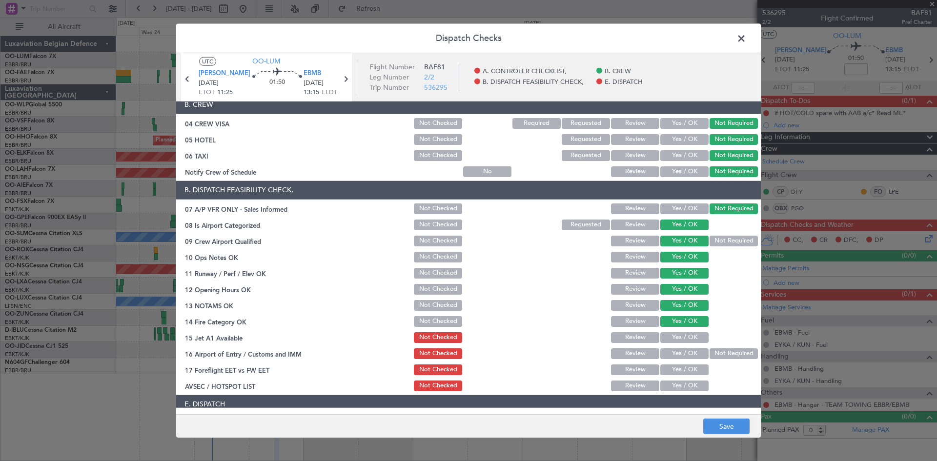
scroll to position [146, 0]
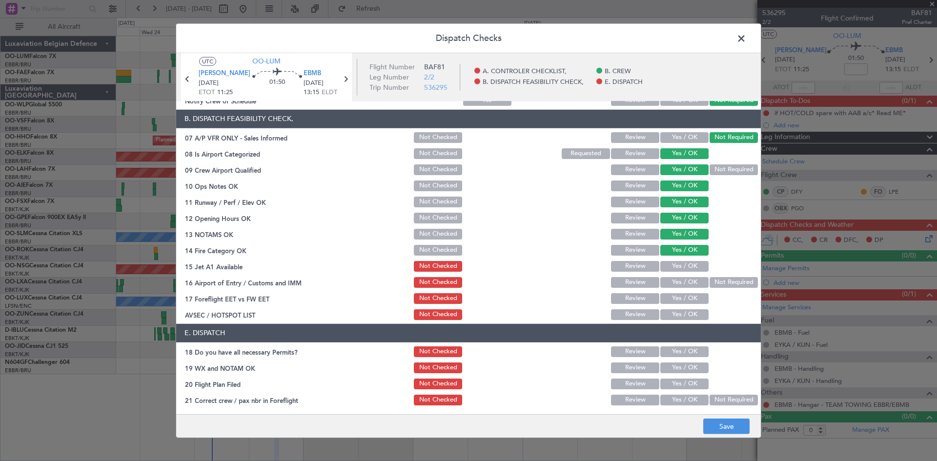
click at [677, 264] on button "Yes / OK" at bounding box center [684, 266] width 48 height 11
click at [673, 279] on button "Yes / OK" at bounding box center [684, 282] width 48 height 11
click at [669, 300] on button "Yes / OK" at bounding box center [684, 298] width 48 height 11
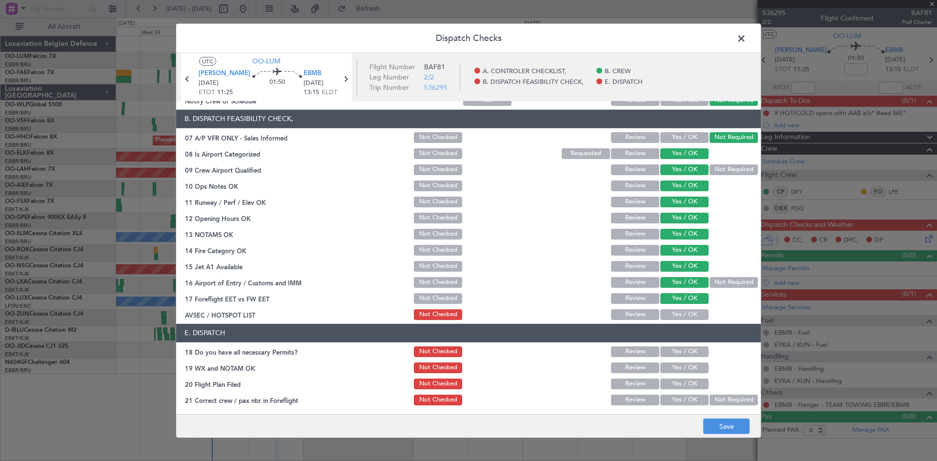
click at [668, 314] on button "Yes / OK" at bounding box center [684, 314] width 48 height 11
click at [676, 353] on button "Yes / OK" at bounding box center [684, 351] width 48 height 11
click at [679, 368] on button "Yes / OK" at bounding box center [684, 367] width 48 height 11
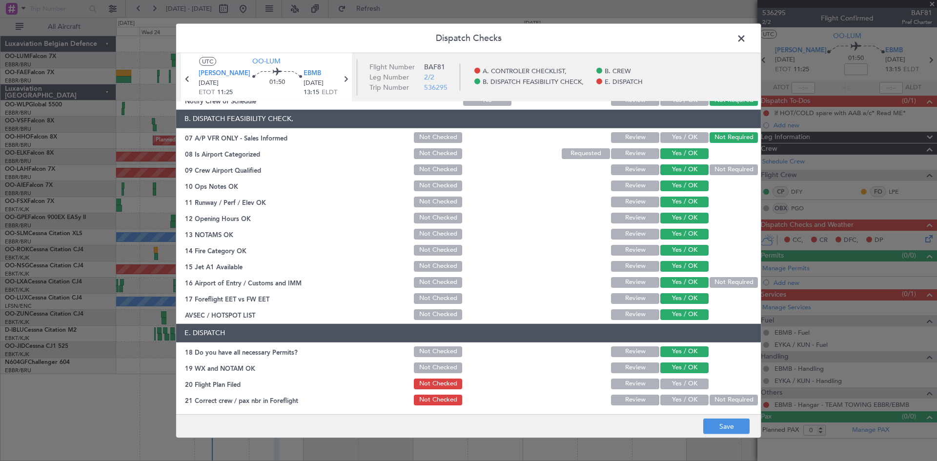
click at [682, 402] on button "Yes / OK" at bounding box center [684, 400] width 48 height 11
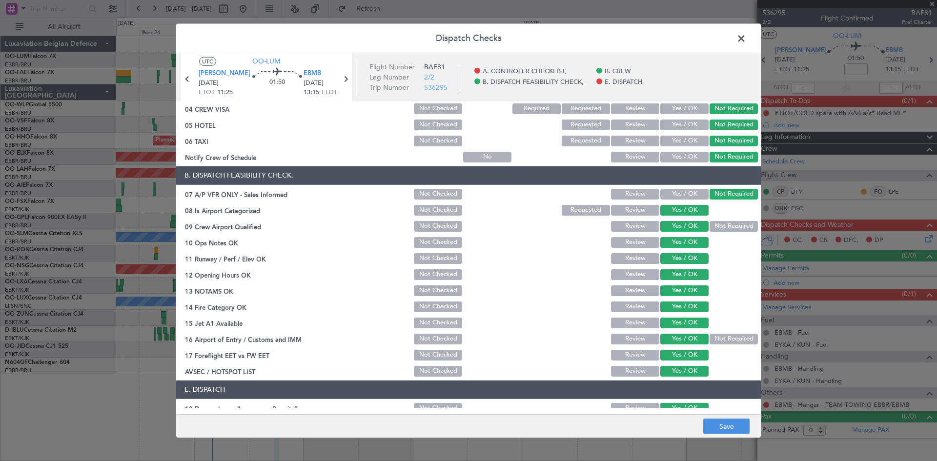
scroll to position [98, 0]
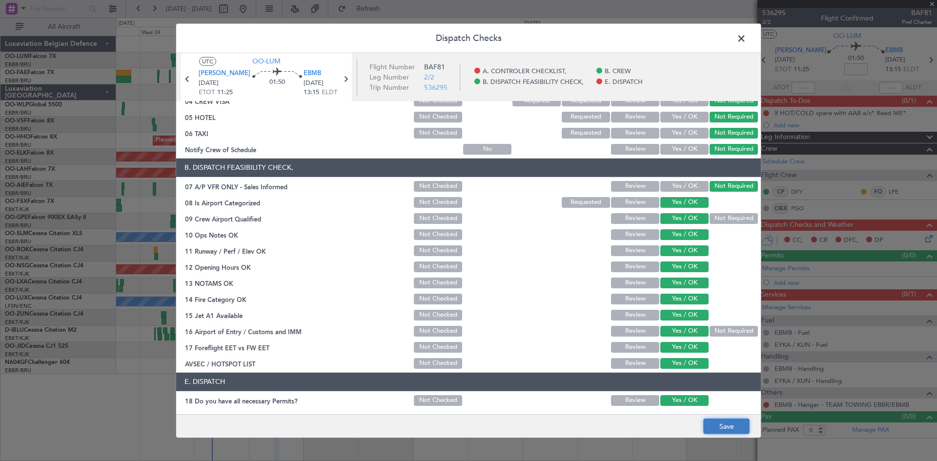
click at [742, 423] on button "Save" at bounding box center [726, 427] width 46 height 16
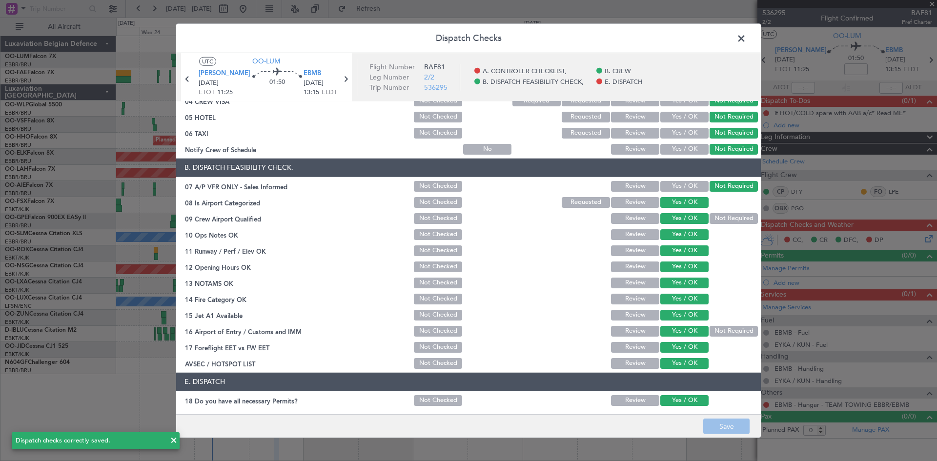
click at [746, 37] on span at bounding box center [746, 41] width 0 height 20
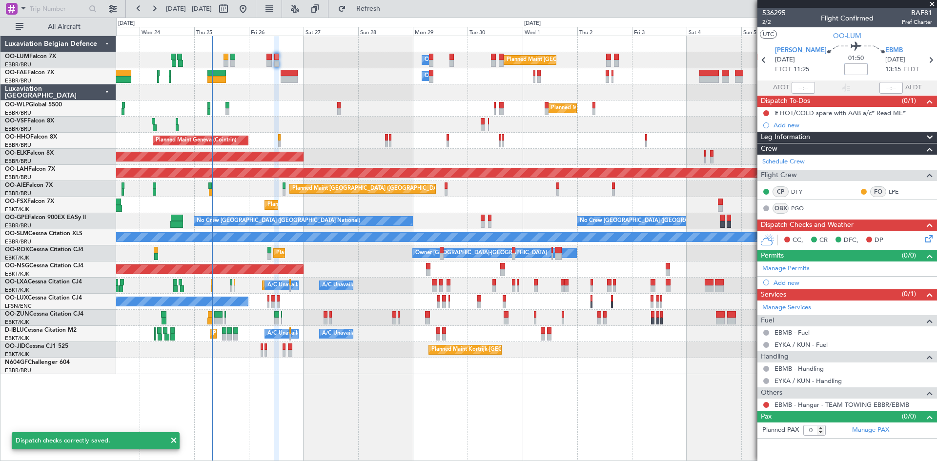
click at [845, 73] on input at bounding box center [855, 69] width 23 height 12
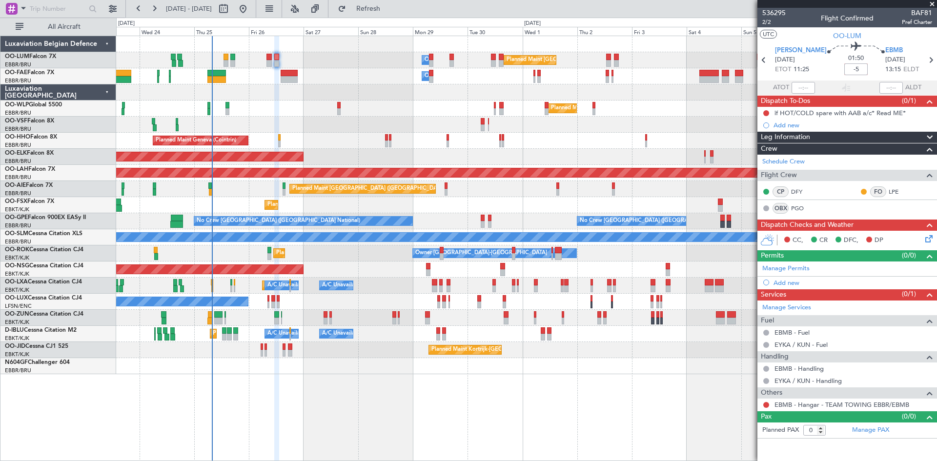
click at [826, 56] on div "01:50 -5" at bounding box center [855, 60] width 59 height 36
type input "-00:05"
click at [767, 403] on button at bounding box center [766, 405] width 6 height 6
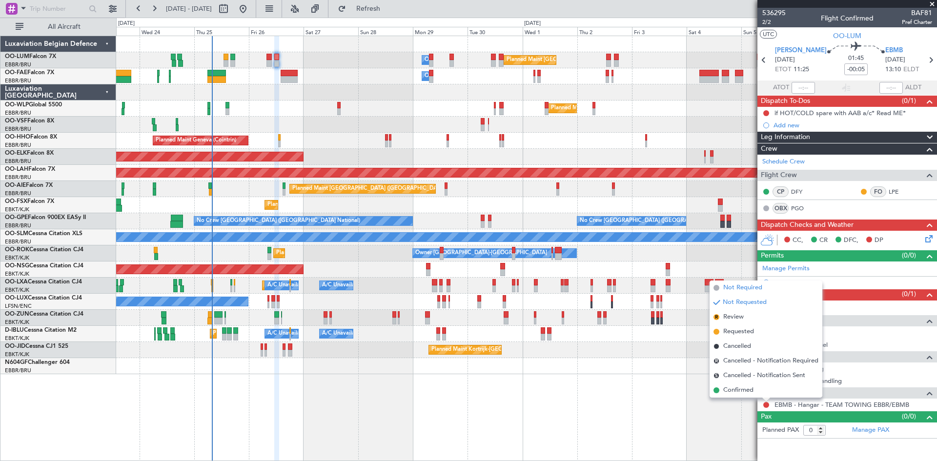
click at [755, 287] on span "Not Required" at bounding box center [742, 288] width 39 height 10
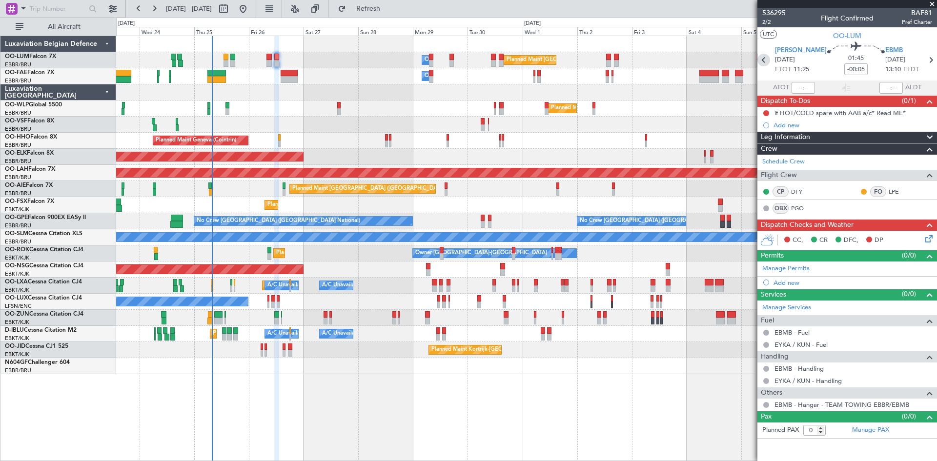
click at [767, 61] on icon at bounding box center [763, 60] width 13 height 13
type input "+00:15"
type input "12"
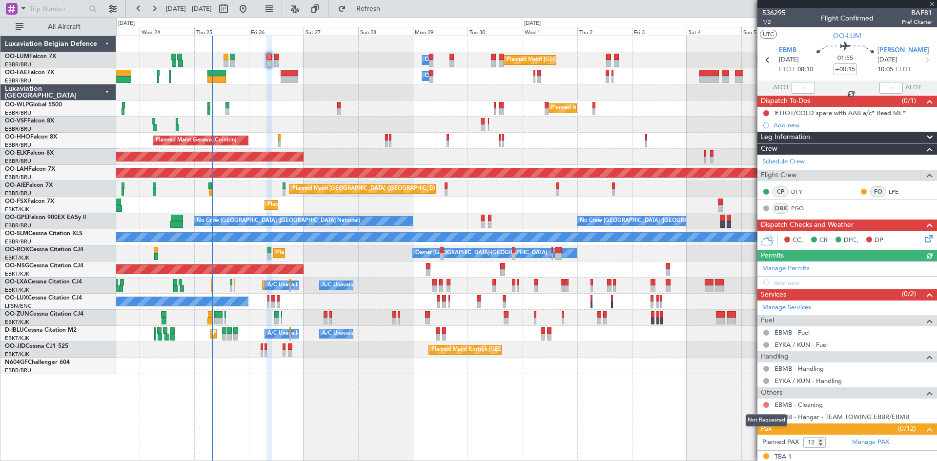
click at [765, 405] on button at bounding box center [766, 405] width 6 height 6
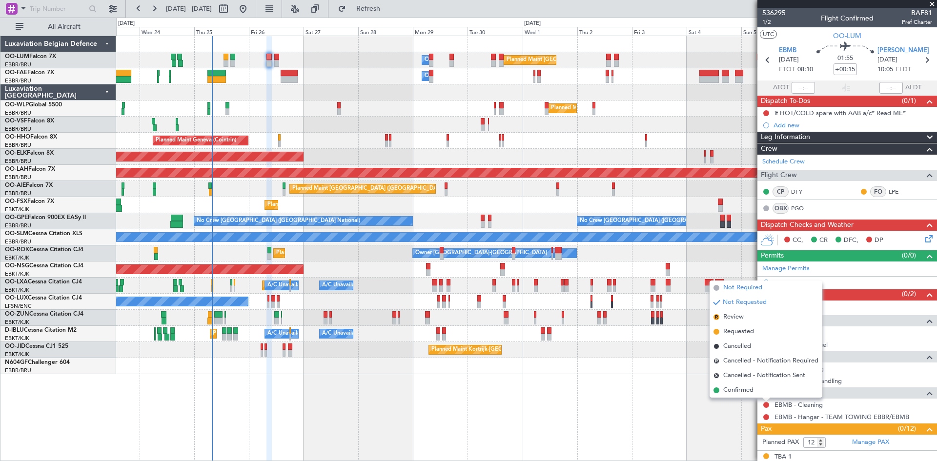
click at [763, 289] on li "Not Required" at bounding box center [765, 287] width 113 height 15
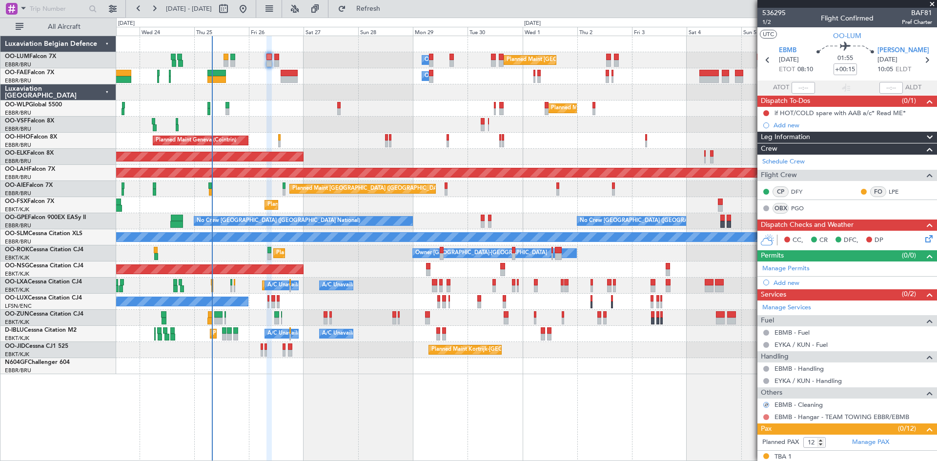
click at [765, 416] on button at bounding box center [766, 417] width 6 height 6
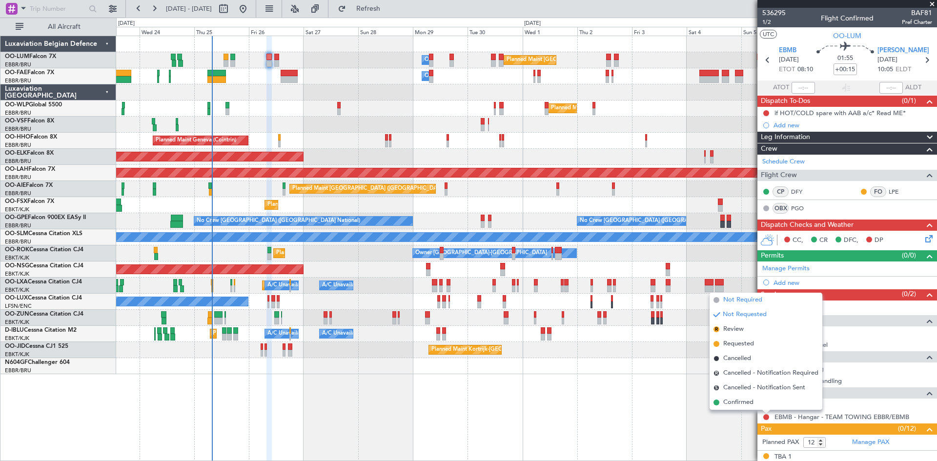
click at [751, 302] on span "Not Required" at bounding box center [742, 300] width 39 height 10
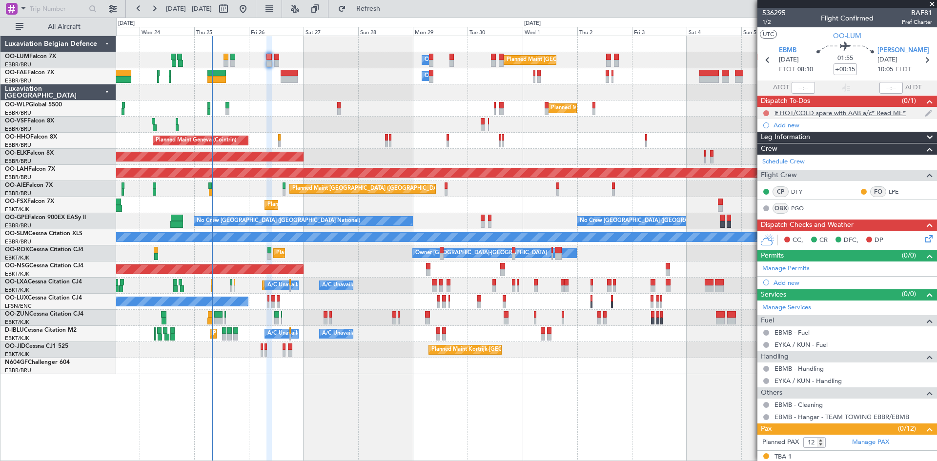
click at [767, 115] on button at bounding box center [766, 113] width 6 height 6
click at [768, 156] on span "Completed" at bounding box center [770, 156] width 32 height 10
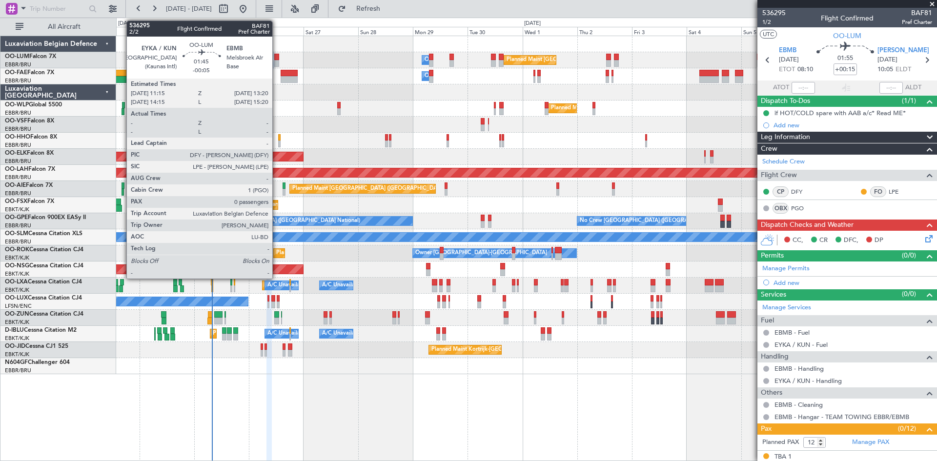
click at [277, 57] on div at bounding box center [276, 57] width 5 height 7
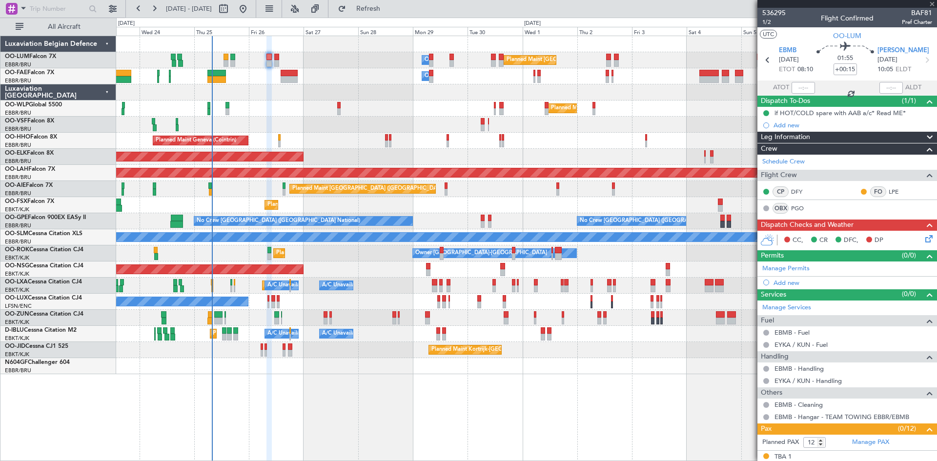
type input "-00:05"
type input "0"
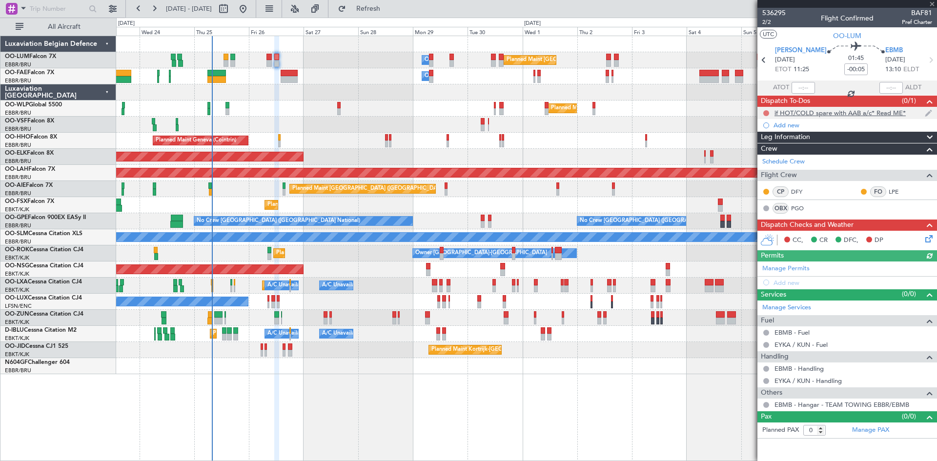
click at [765, 112] on button at bounding box center [766, 113] width 6 height 6
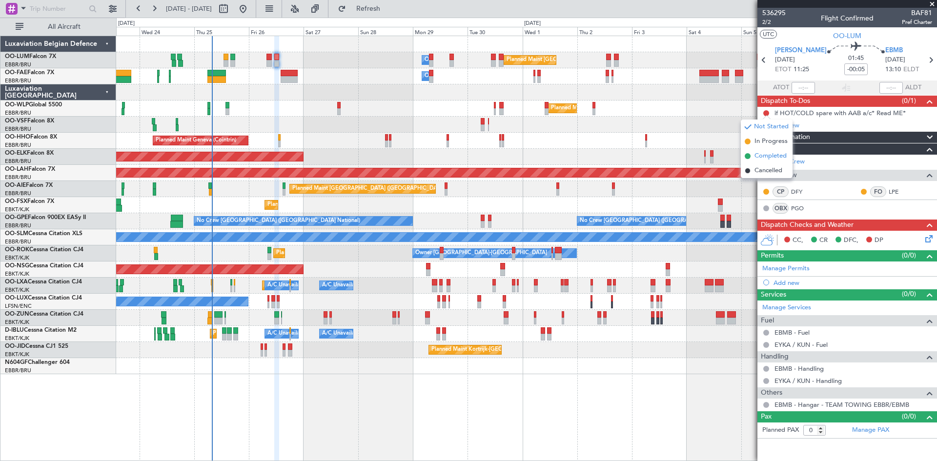
click at [765, 155] on span "Completed" at bounding box center [770, 156] width 32 height 10
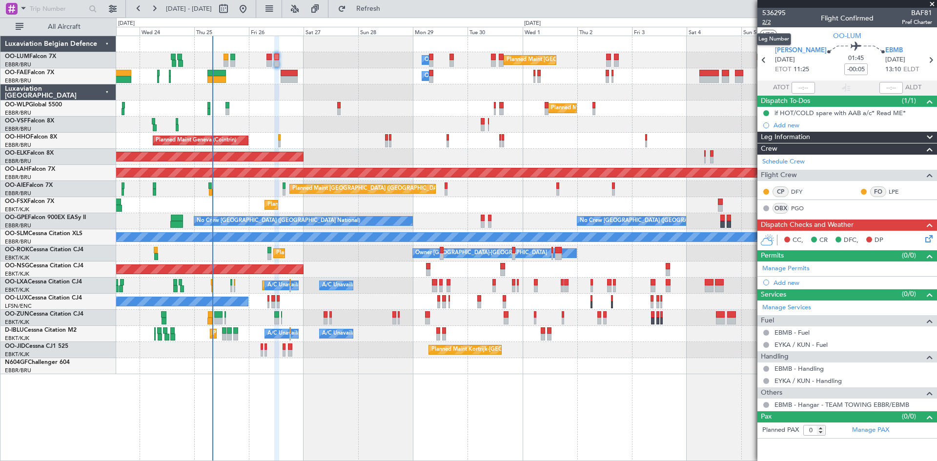
click at [771, 21] on span "2/2" at bounding box center [773, 22] width 23 height 8
click at [885, 47] on span "EBMB" at bounding box center [894, 51] width 18 height 10
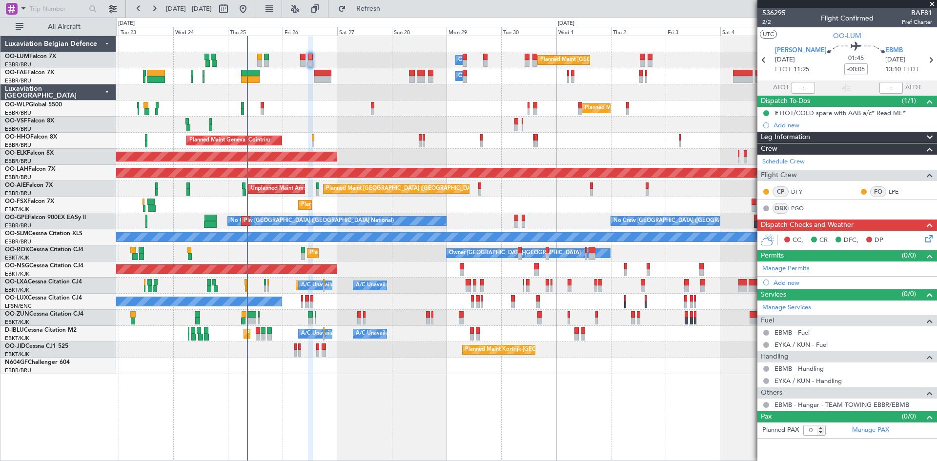
click at [296, 367] on div at bounding box center [526, 366] width 820 height 16
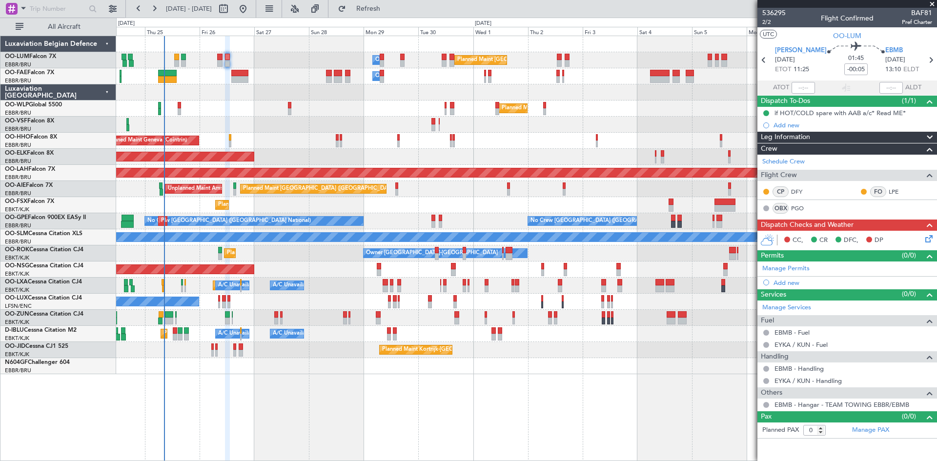
click at [261, 387] on div "Planned Maint Brussels (Brussels National) Owner Melsbroek Air Base Owner Melsb…" at bounding box center [526, 248] width 820 height 425
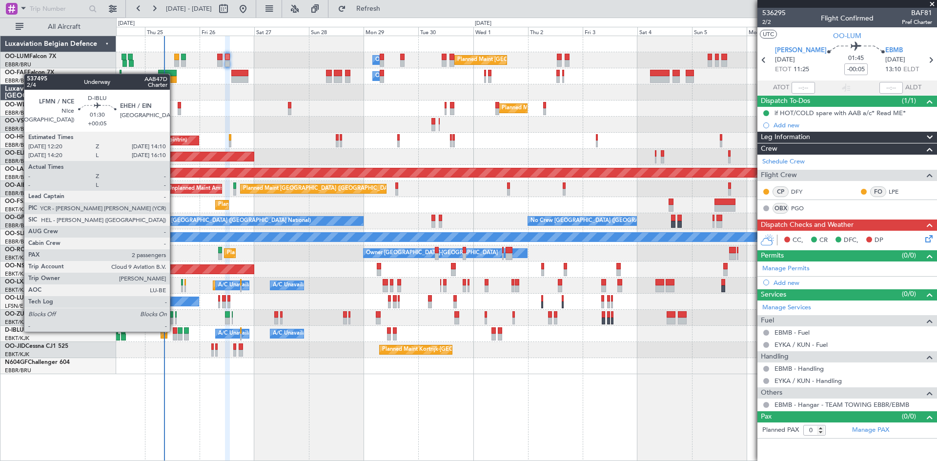
click at [174, 331] on div at bounding box center [175, 330] width 4 height 7
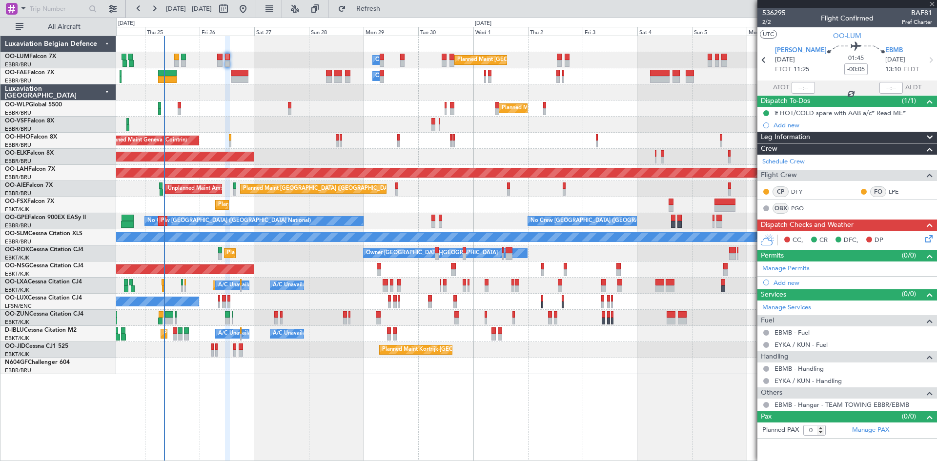
type input "+00:05"
type input "2"
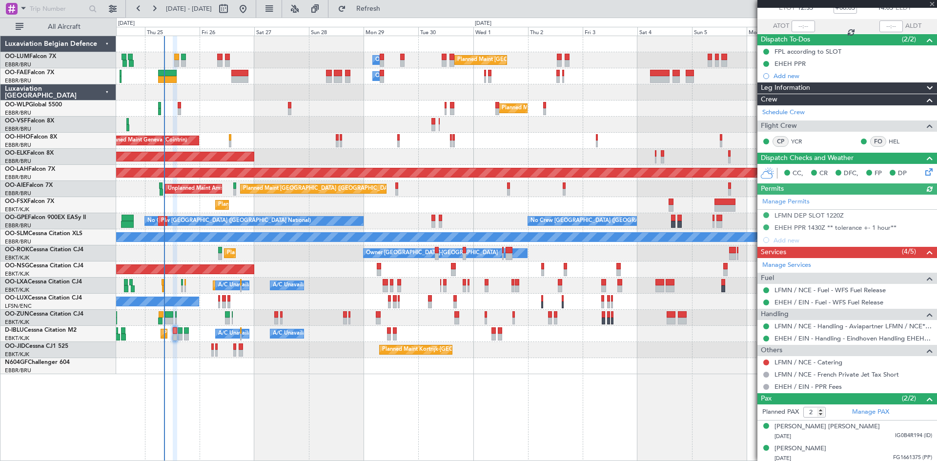
scroll to position [64, 0]
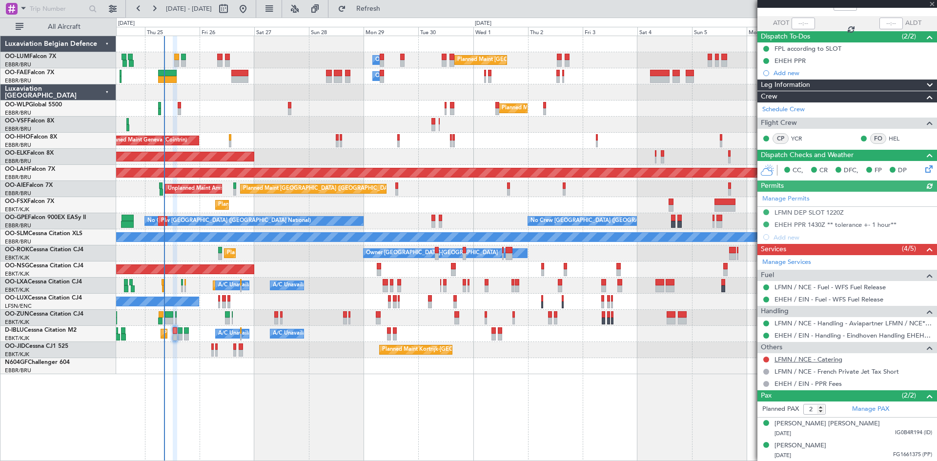
click at [781, 360] on link "LFMN / NCE - Catering" at bounding box center [808, 359] width 68 height 8
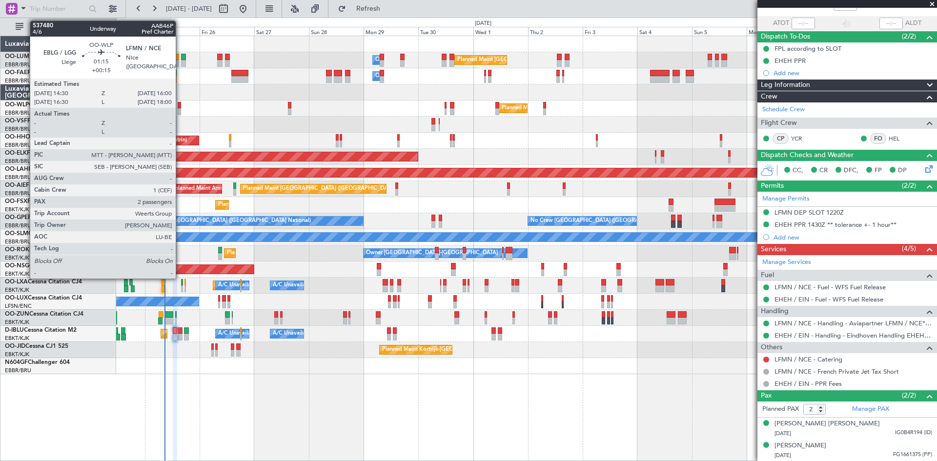
click at [180, 107] on div at bounding box center [180, 105] width 4 height 7
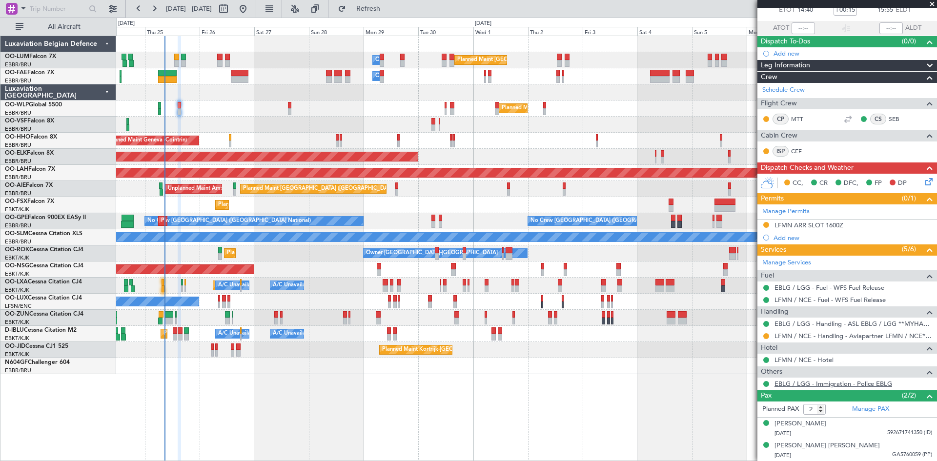
scroll to position [0, 0]
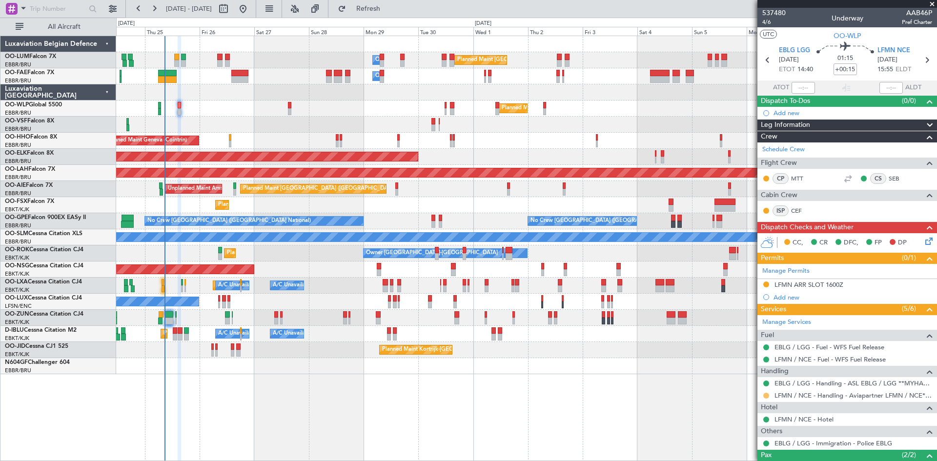
click at [768, 397] on button at bounding box center [766, 396] width 6 height 6
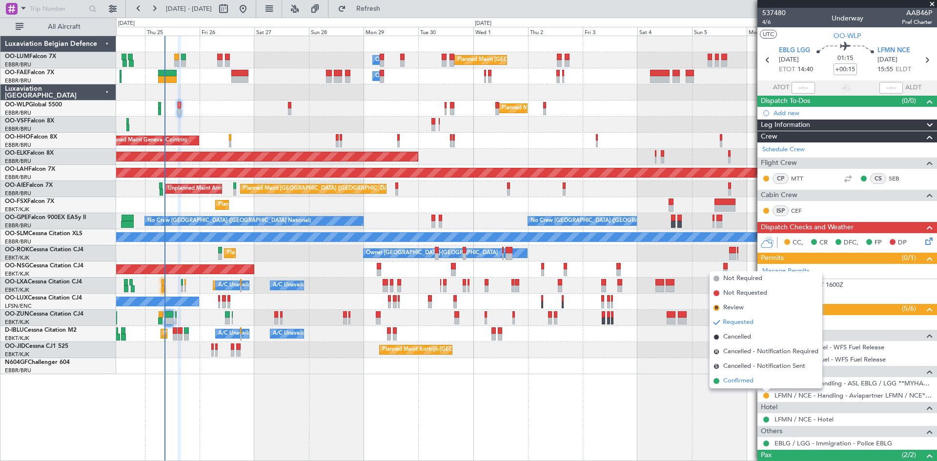
click at [750, 377] on span "Confirmed" at bounding box center [738, 381] width 30 height 10
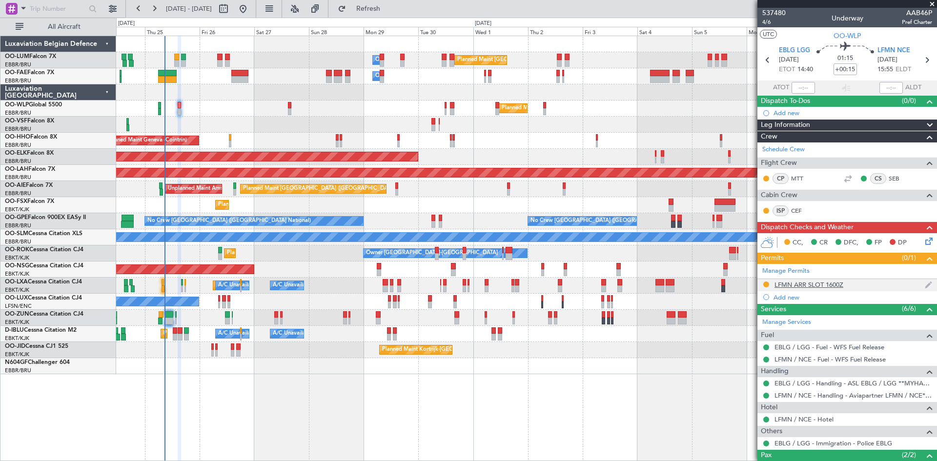
click at [797, 284] on div "LFMN ARR SLOT 1600Z" at bounding box center [808, 284] width 69 height 8
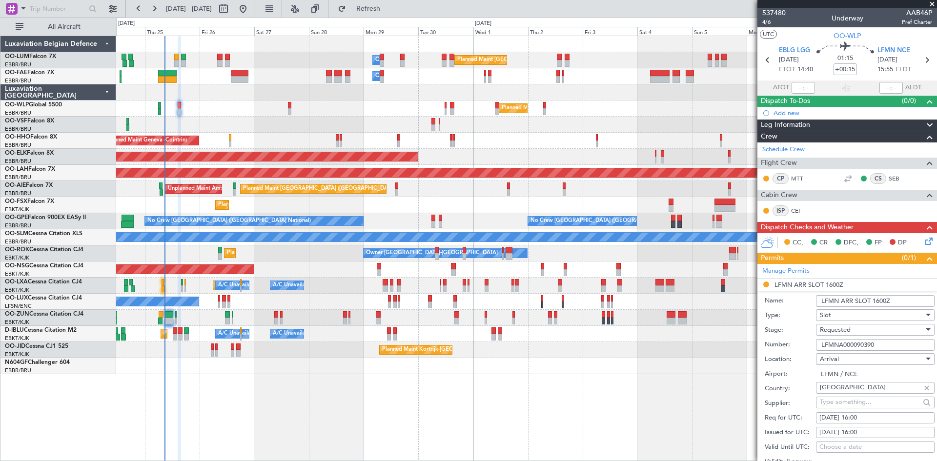
click at [865, 331] on div "Requested" at bounding box center [871, 329] width 104 height 15
click at [855, 402] on span "Received OK" at bounding box center [871, 403] width 102 height 15
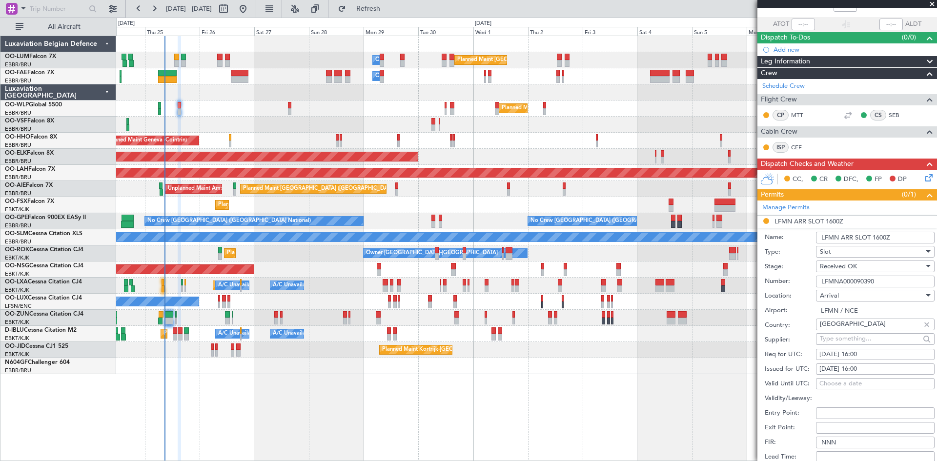
scroll to position [146, 0]
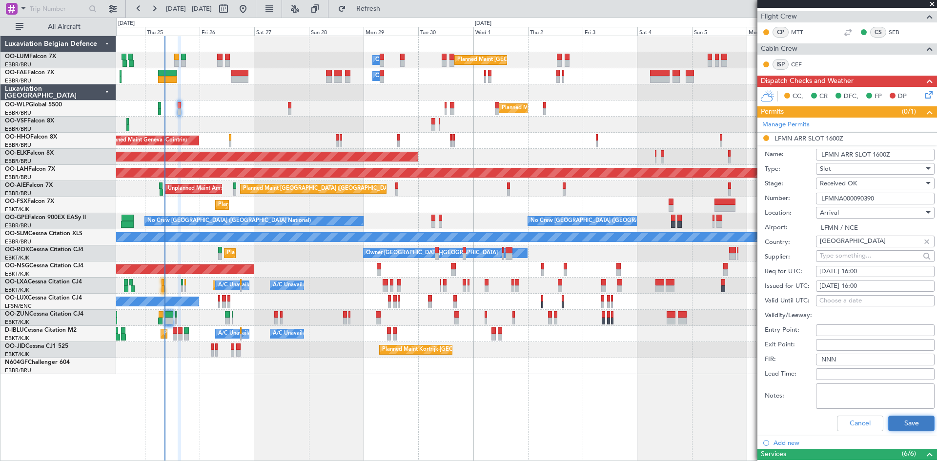
click at [919, 422] on button "Save" at bounding box center [911, 424] width 46 height 16
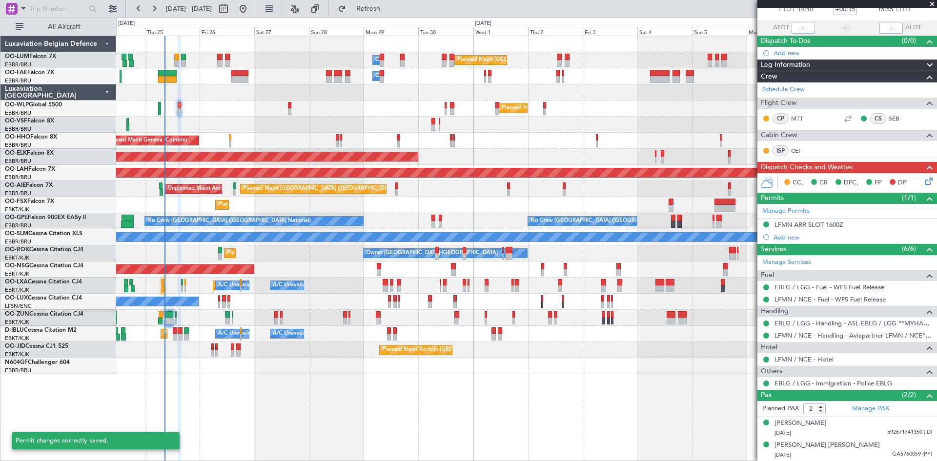
scroll to position [60, 0]
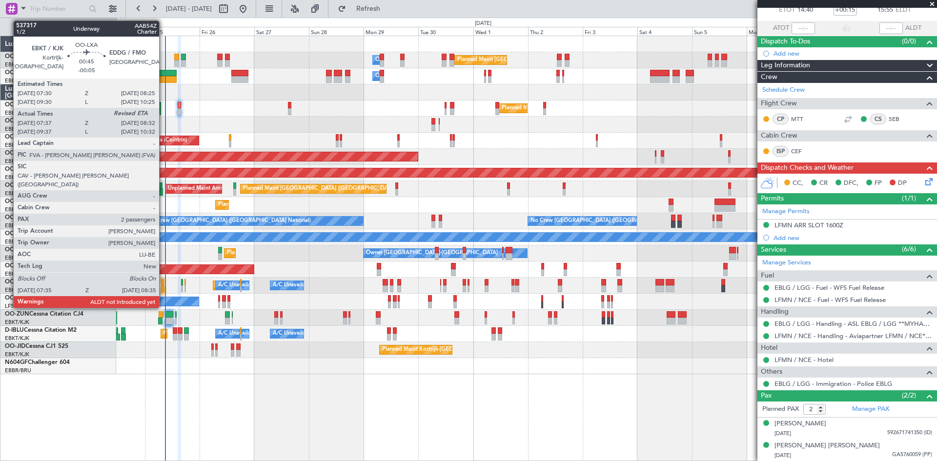
click at [163, 286] on div at bounding box center [162, 288] width 2 height 7
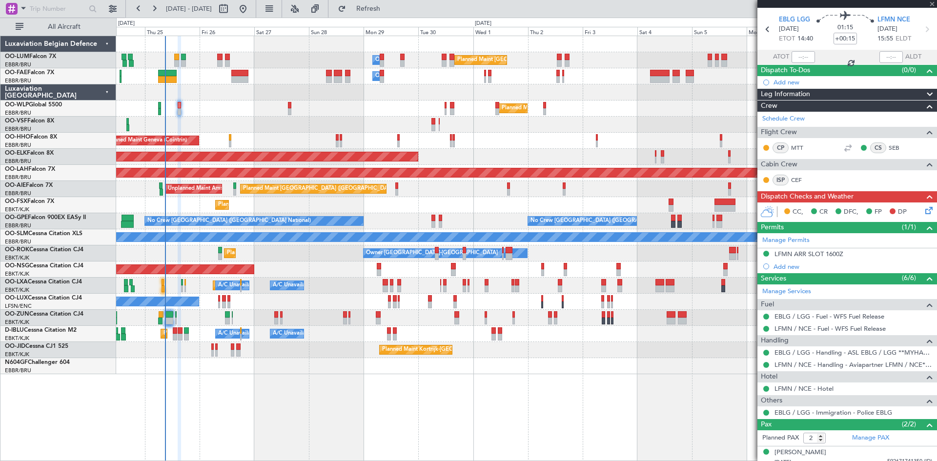
scroll to position [11, 0]
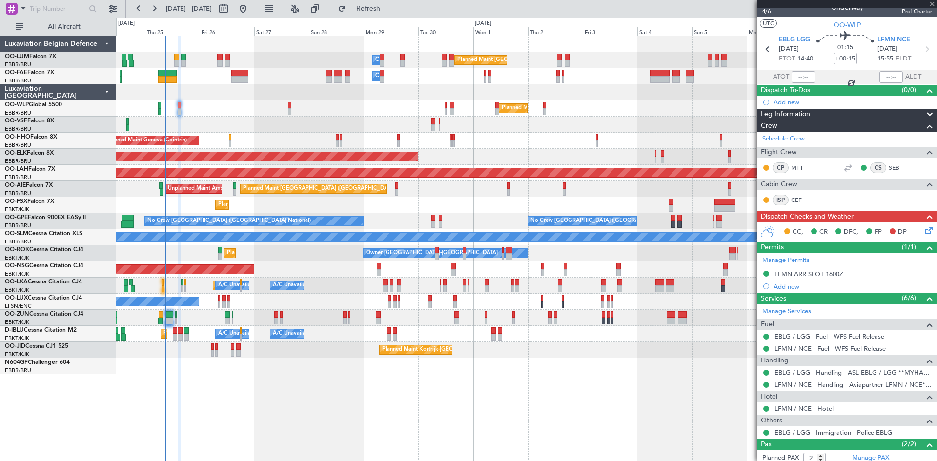
type input "-00:05"
type input "07:42"
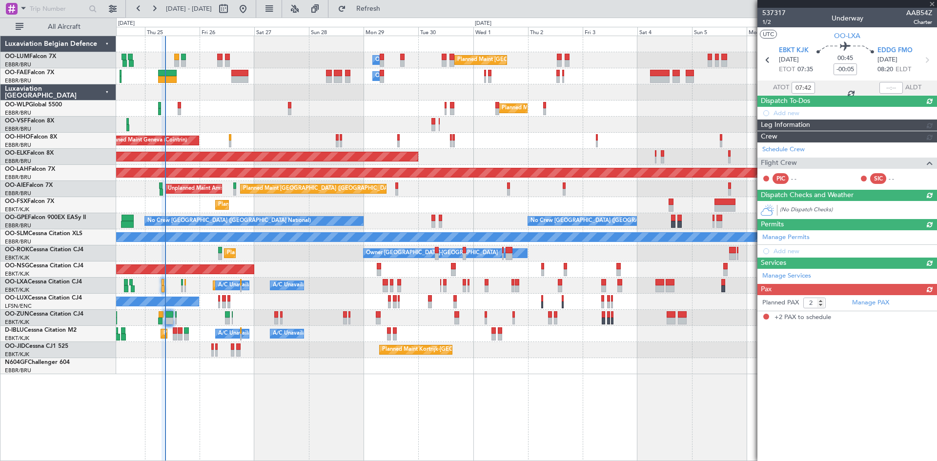
scroll to position [0, 0]
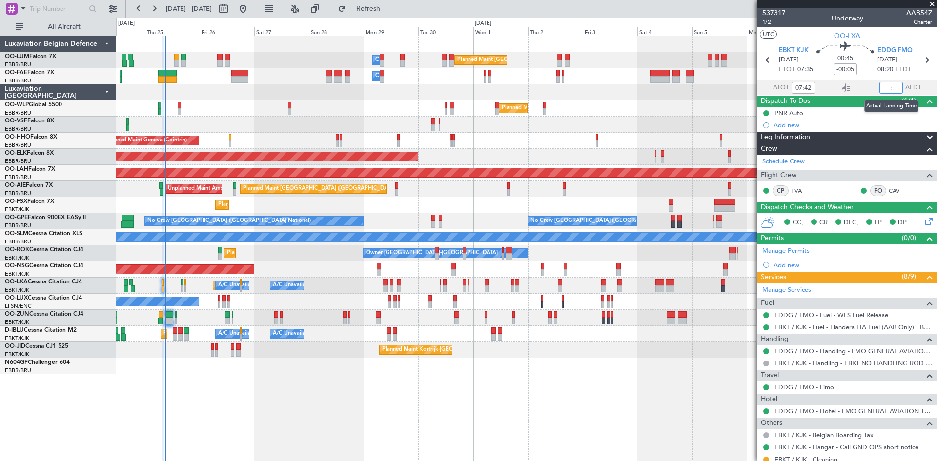
click at [884, 86] on input "text" at bounding box center [890, 88] width 23 height 12
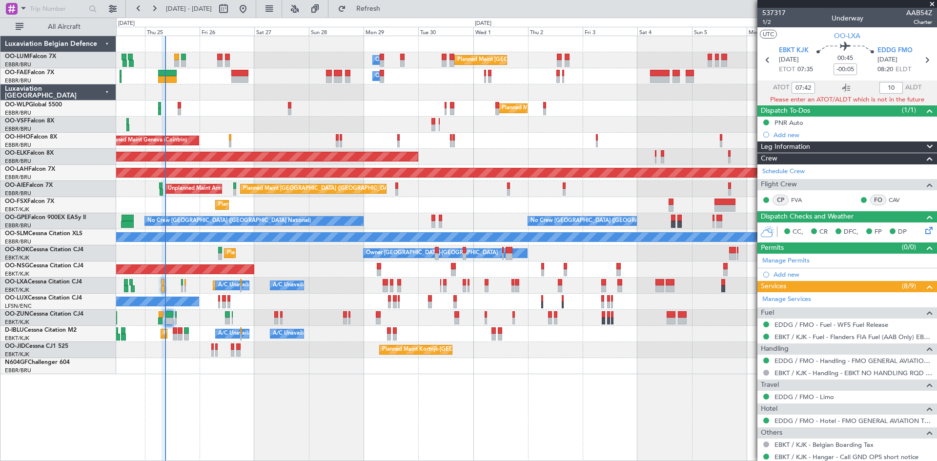
type input "1"
click at [867, 74] on div "00:45 -00:05" at bounding box center [845, 60] width 64 height 36
type input "08:31"
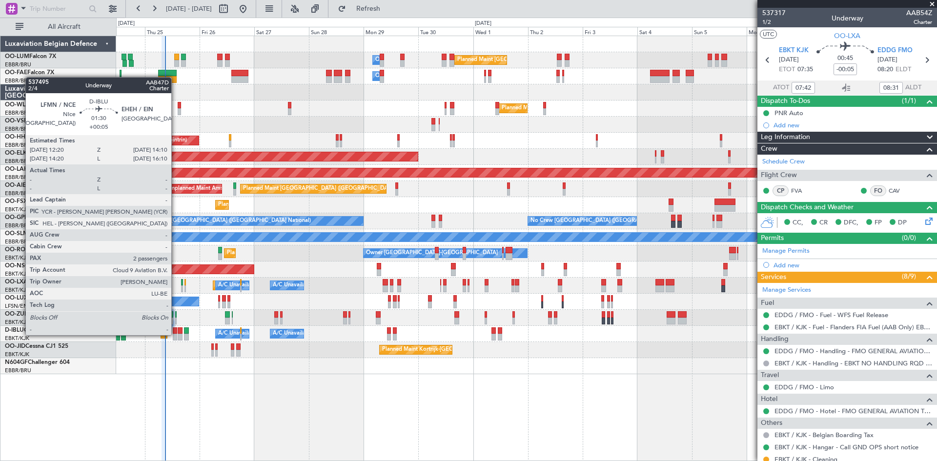
click at [176, 334] on div at bounding box center [175, 337] width 4 height 7
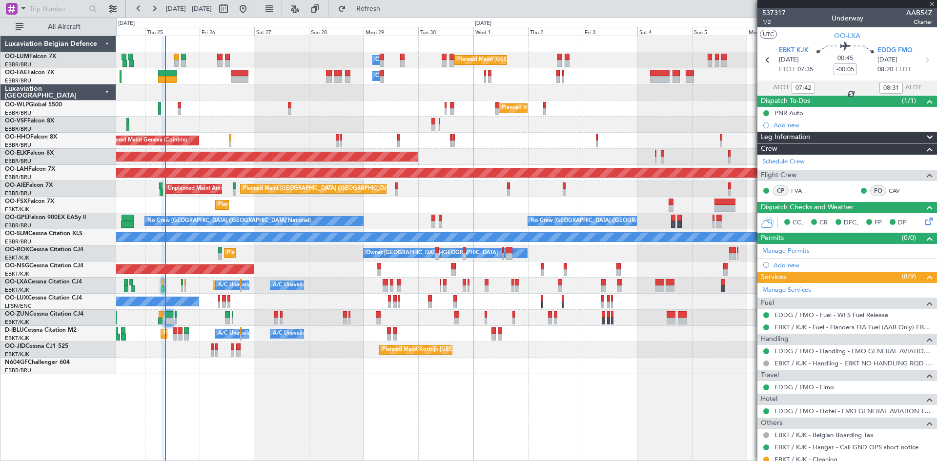
type input "+00:05"
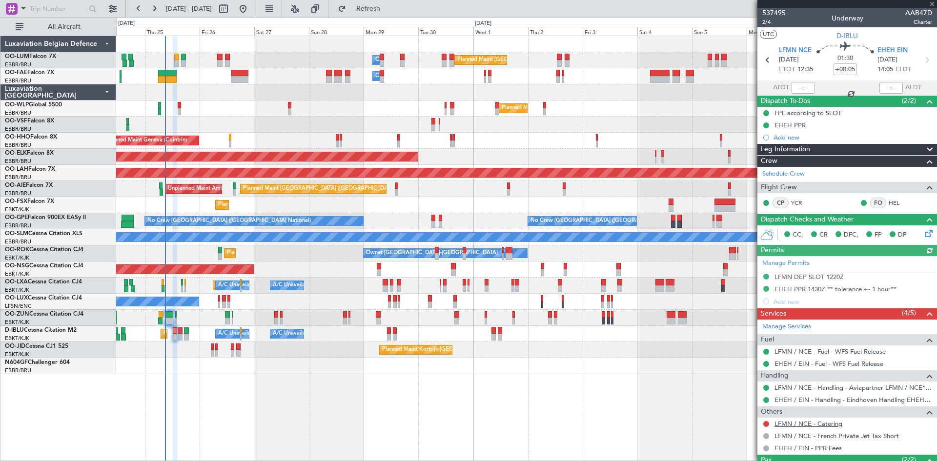
click at [798, 423] on link "LFMN / NCE - Catering" at bounding box center [808, 423] width 68 height 8
click at [803, 425] on link "LFMN / NCE - Catering" at bounding box center [808, 423] width 68 height 8
click at [764, 422] on button at bounding box center [766, 424] width 6 height 6
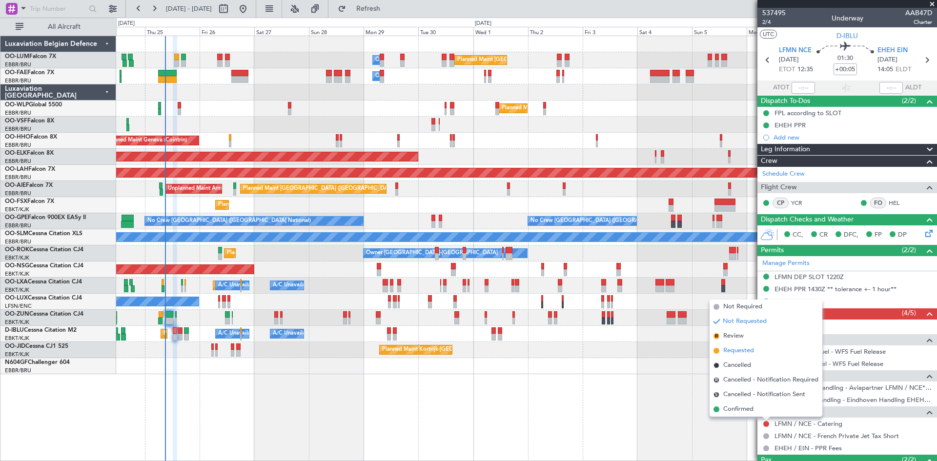
click at [739, 354] on span "Requested" at bounding box center [738, 351] width 31 height 10
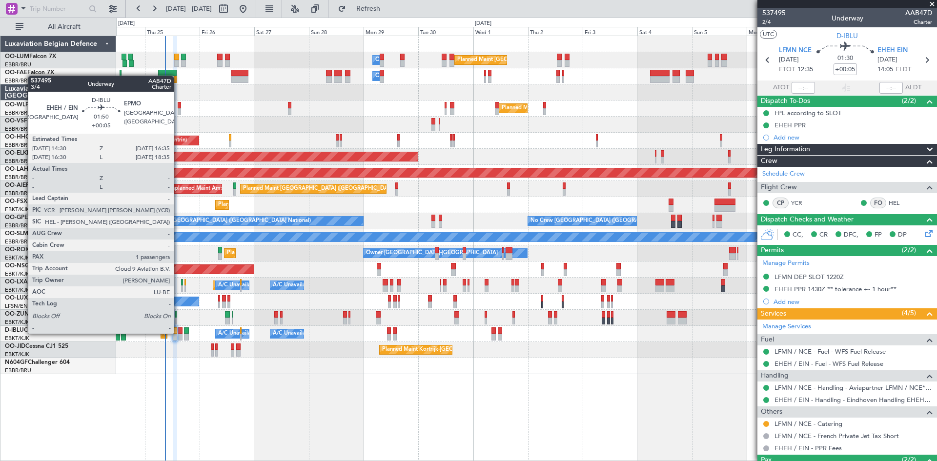
click at [178, 333] on div at bounding box center [180, 330] width 5 height 7
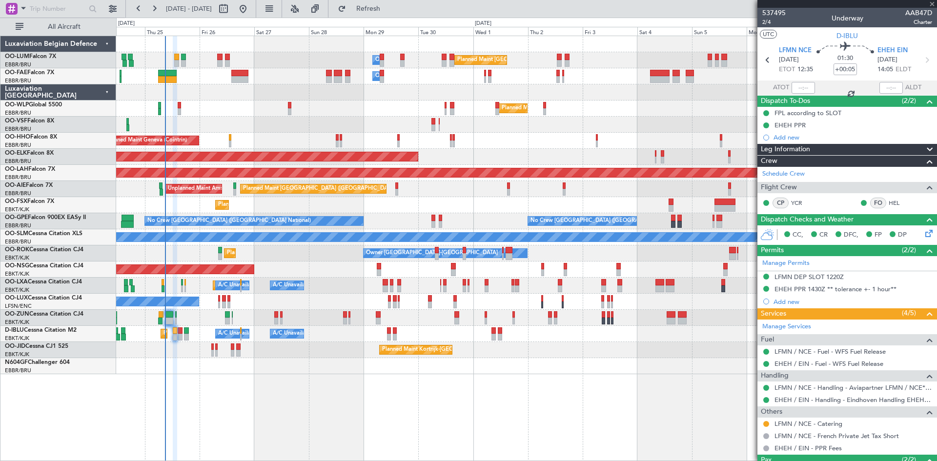
type input "1"
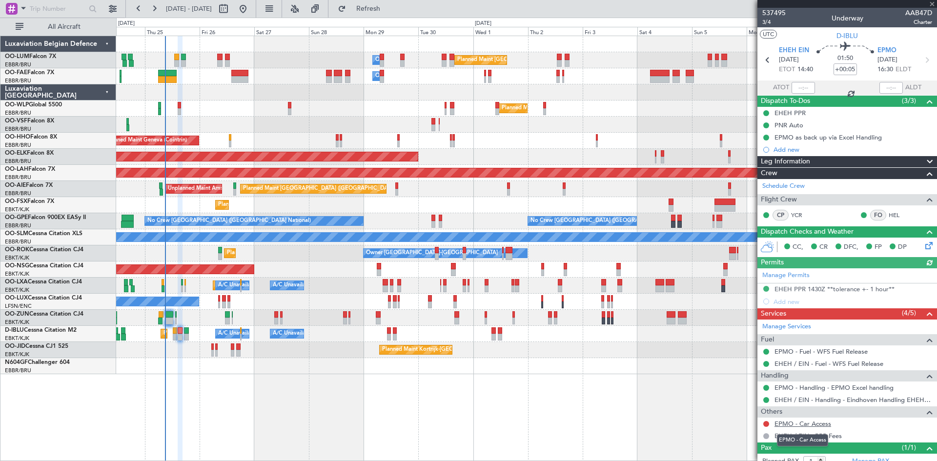
click at [802, 424] on link "EPMO - Car Access" at bounding box center [802, 423] width 57 height 8
